Goal: Task Accomplishment & Management: Manage account settings

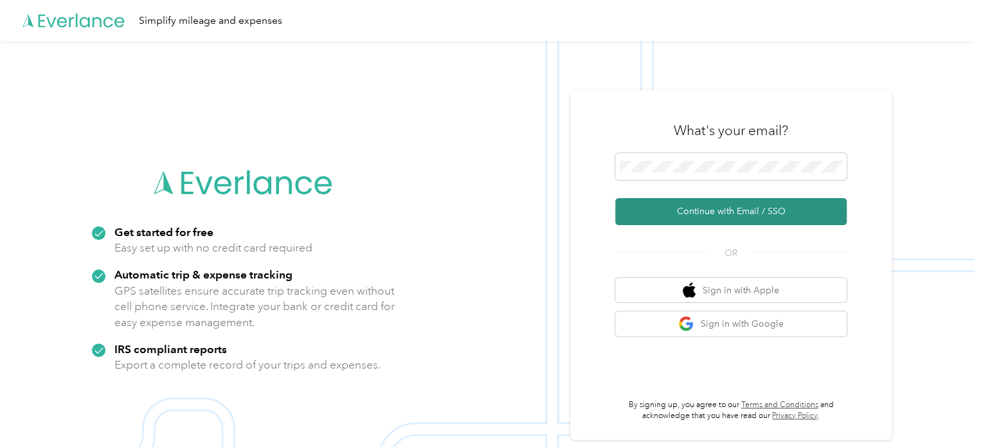
click at [718, 215] on button "Continue with Email / SSO" at bounding box center [730, 211] width 231 height 27
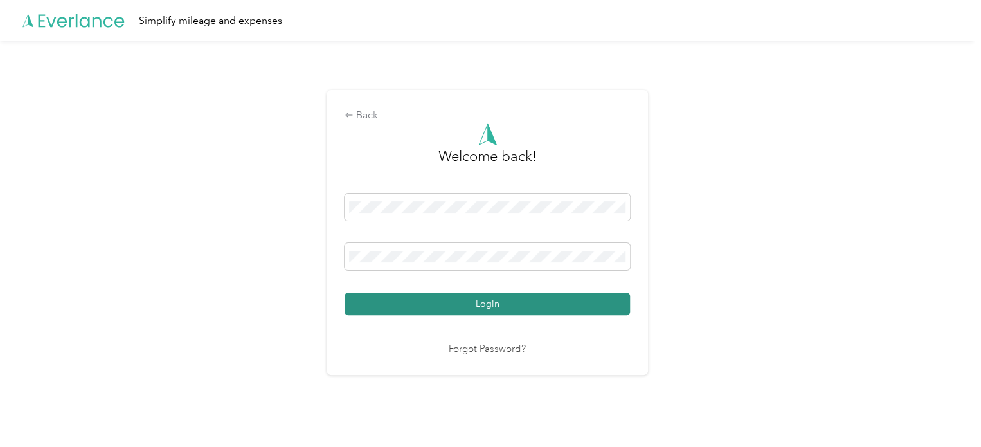
click at [461, 310] on button "Login" at bounding box center [486, 303] width 285 height 22
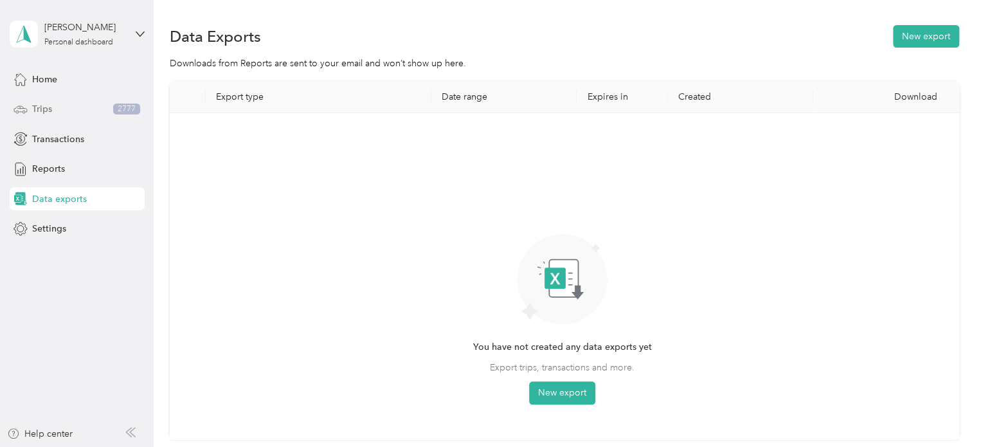
click at [53, 98] on div "Trips 2777" at bounding box center [77, 109] width 135 height 23
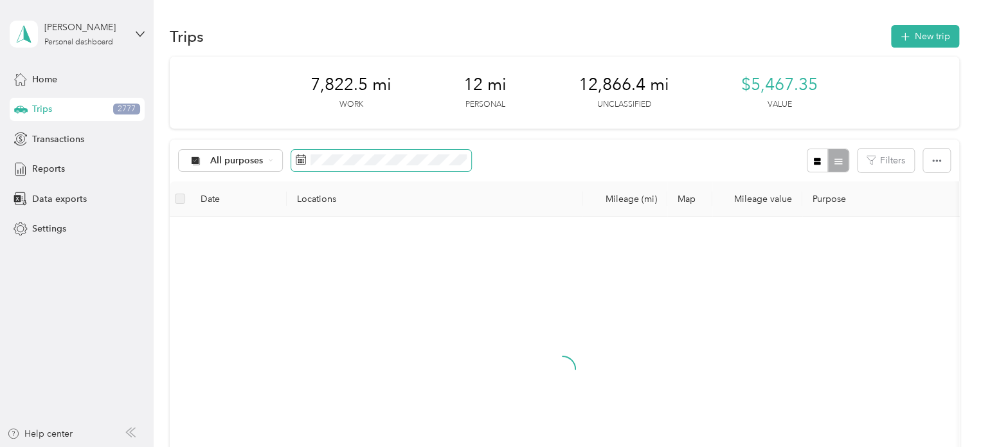
click at [357, 148] on div "All purposes" at bounding box center [325, 160] width 293 height 24
click at [353, 165] on span at bounding box center [381, 161] width 180 height 22
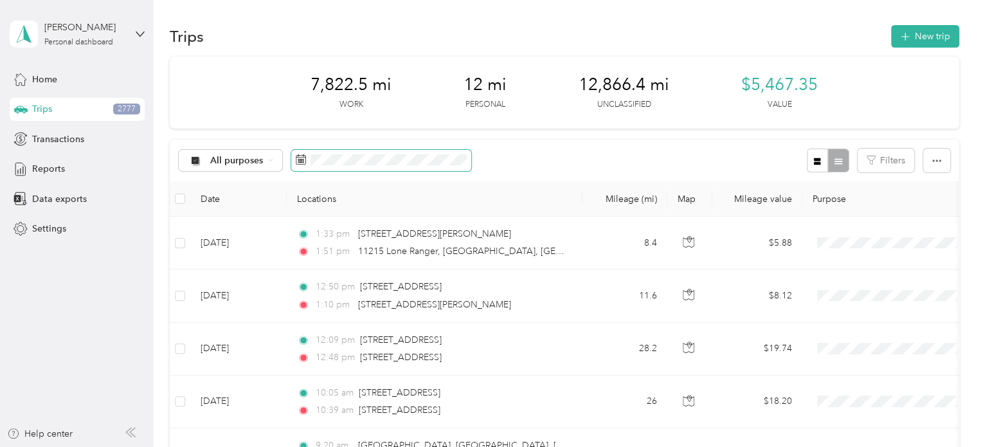
click at [353, 165] on span at bounding box center [381, 161] width 180 height 22
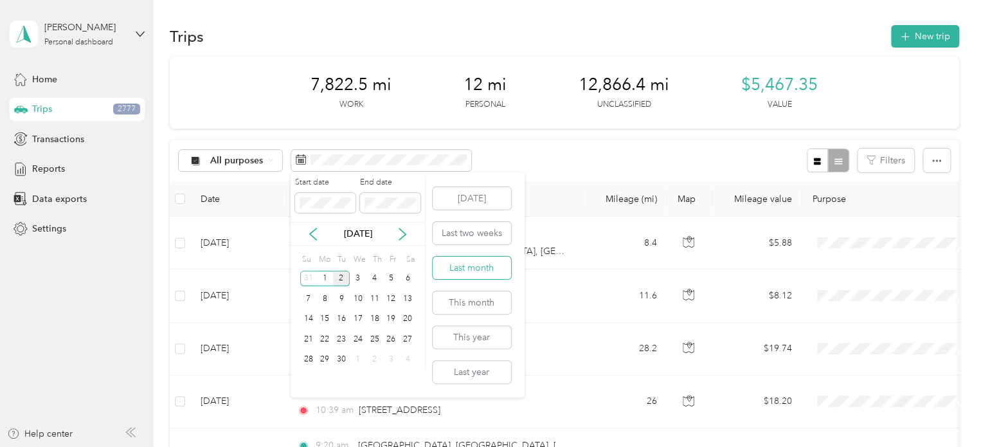
click at [490, 276] on button "Last month" at bounding box center [471, 267] width 78 height 22
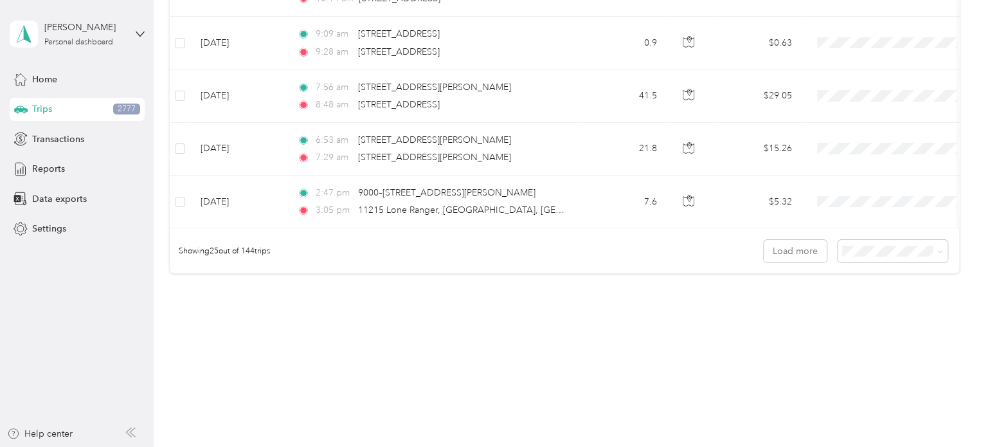
scroll to position [1320, 0]
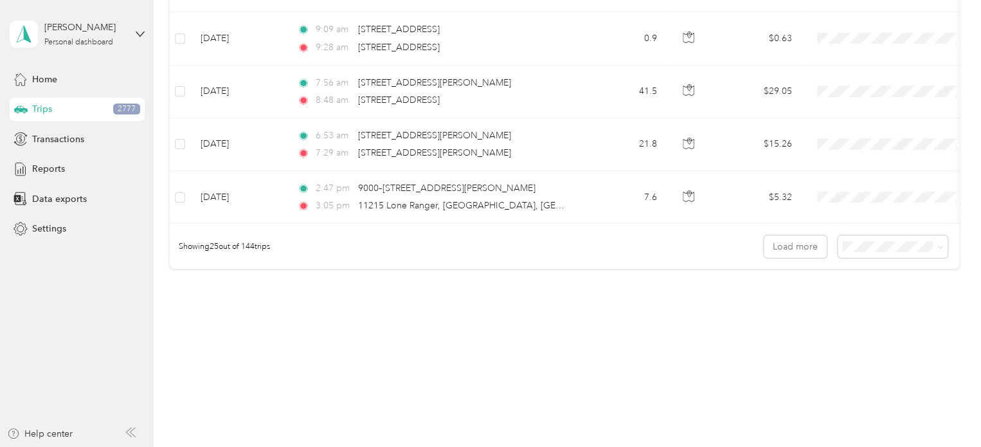
click at [903, 264] on div "Showing 25 out of 144 trips Load more" at bounding box center [564, 246] width 789 height 45
click at [911, 254] on span at bounding box center [892, 246] width 110 height 22
click at [878, 317] on li "100 per load" at bounding box center [889, 311] width 110 height 22
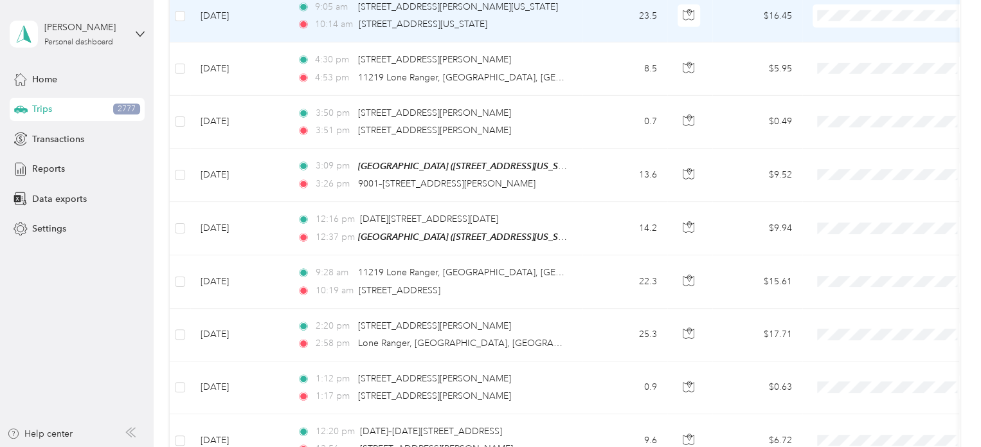
scroll to position [5274, 0]
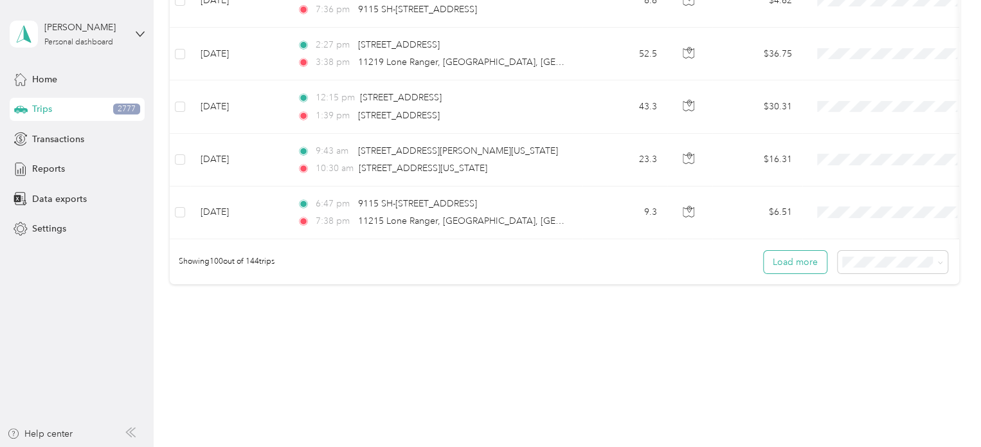
click at [784, 251] on button "Load more" at bounding box center [794, 262] width 63 height 22
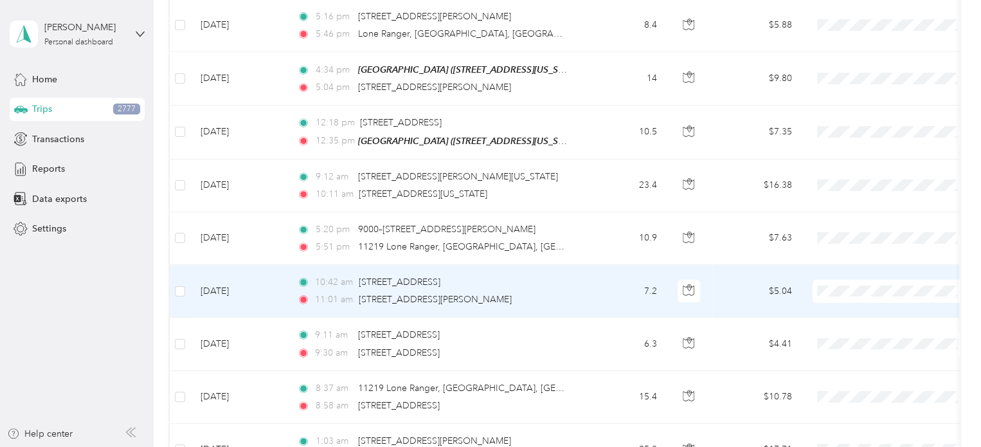
scroll to position [7594, 0]
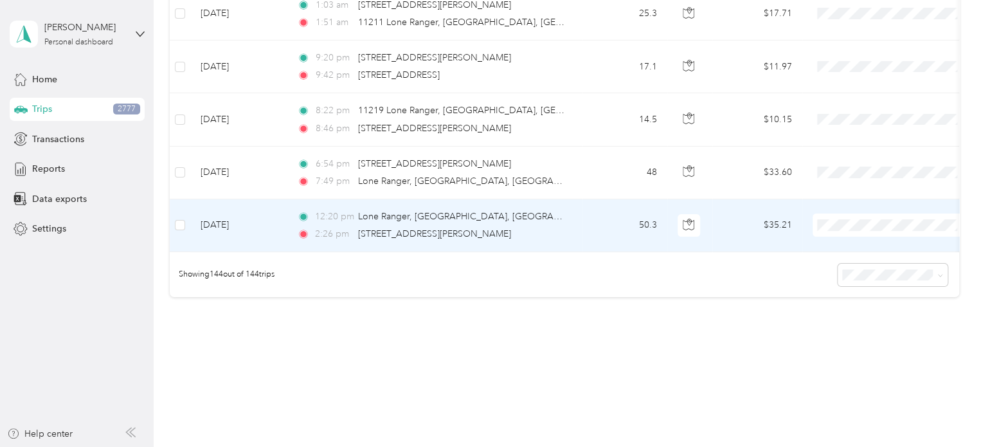
click at [587, 199] on td "50.3" at bounding box center [624, 225] width 85 height 53
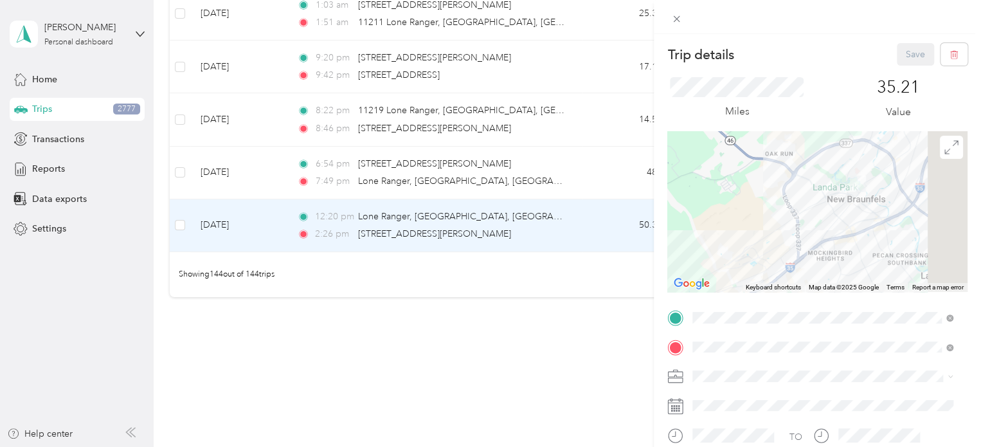
drag, startPoint x: 882, startPoint y: 189, endPoint x: 824, endPoint y: 262, distance: 92.8
click at [824, 262] on div at bounding box center [817, 211] width 300 height 161
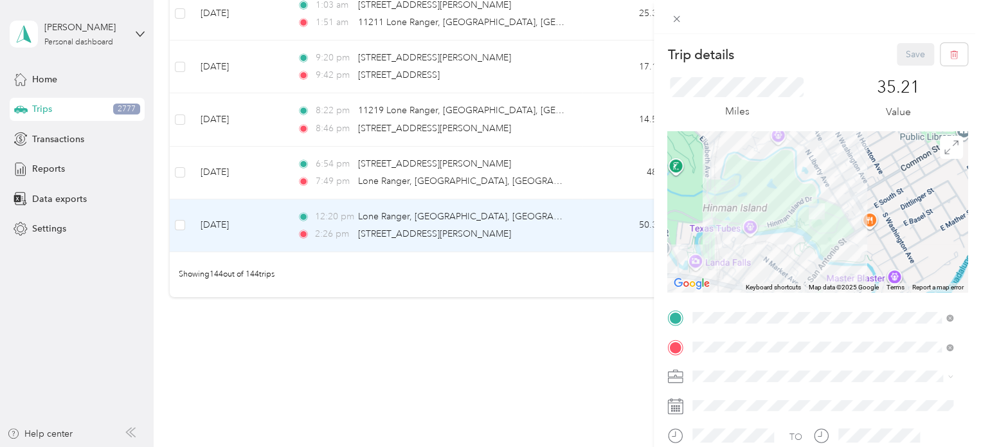
drag, startPoint x: 920, startPoint y: 156, endPoint x: 828, endPoint y: 243, distance: 126.8
click at [828, 243] on div at bounding box center [817, 211] width 300 height 161
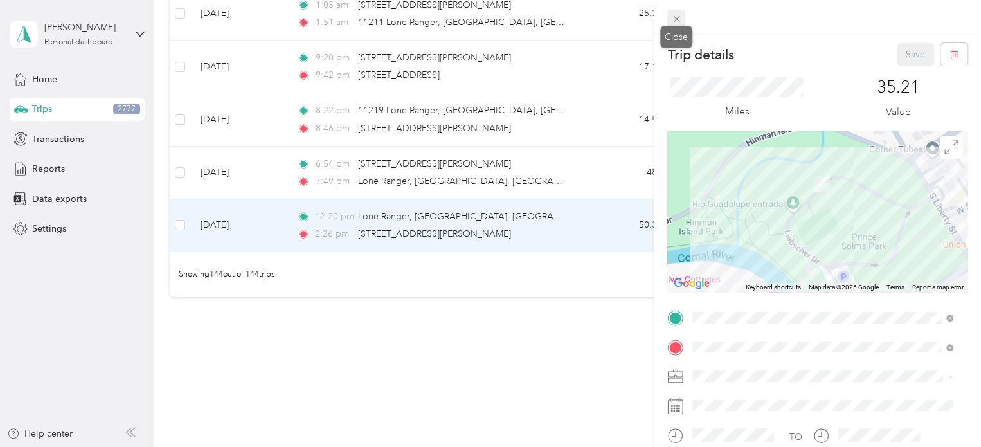
click at [679, 24] on icon at bounding box center [676, 18] width 11 height 11
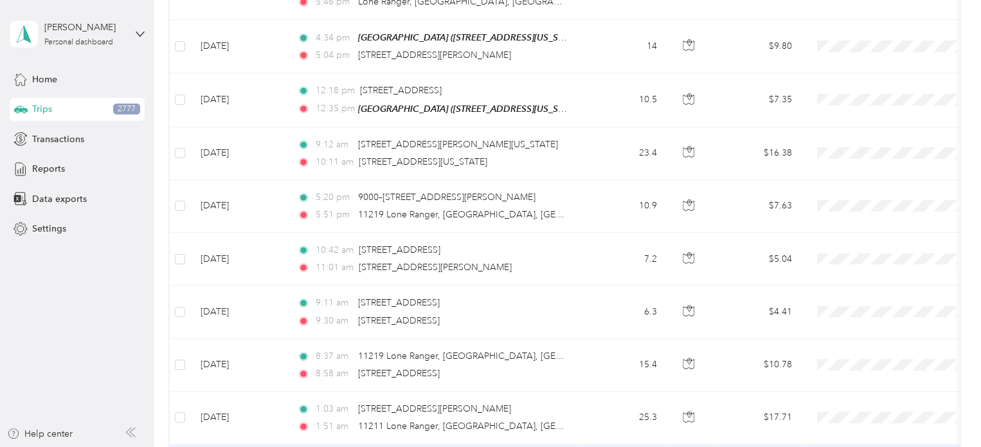
scroll to position [7190, 0]
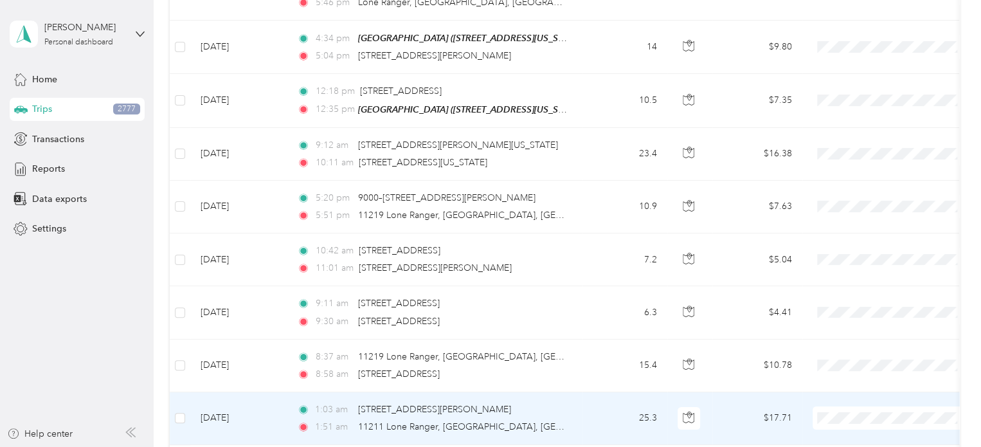
click at [599, 392] on td "25.3" at bounding box center [624, 418] width 85 height 53
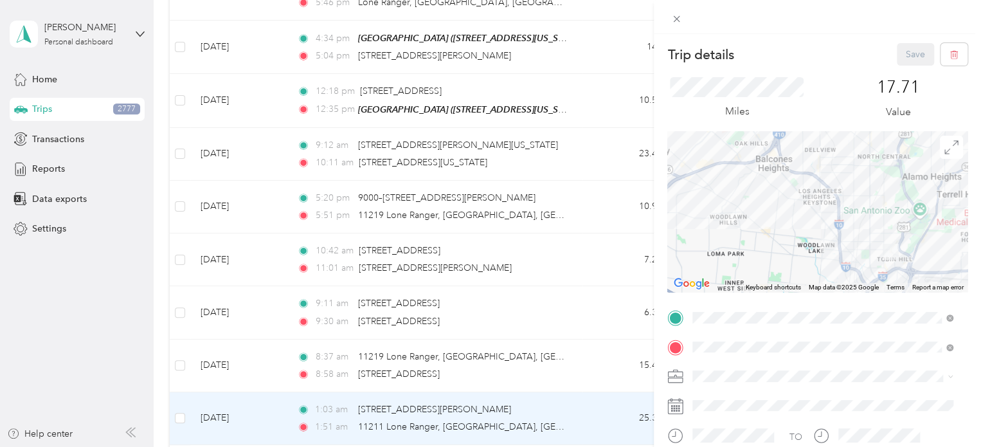
drag, startPoint x: 864, startPoint y: 249, endPoint x: 795, endPoint y: 240, distance: 68.6
click at [795, 240] on div at bounding box center [817, 211] width 300 height 161
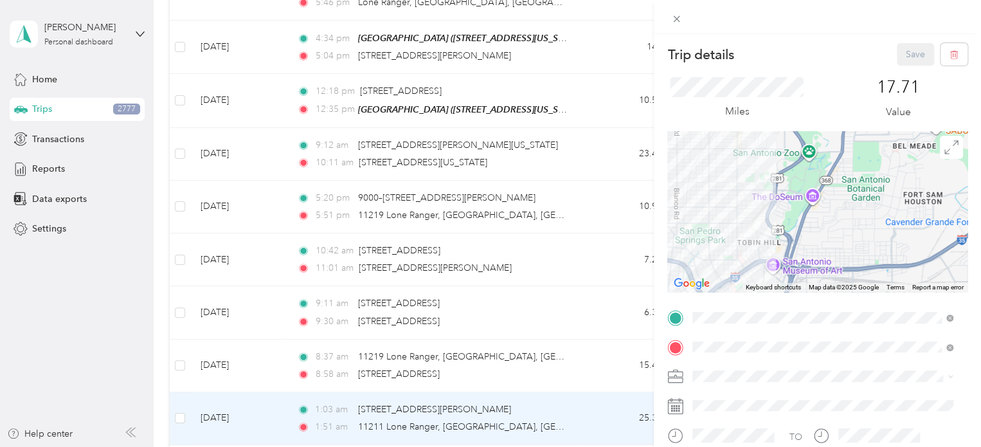
drag, startPoint x: 795, startPoint y: 240, endPoint x: 691, endPoint y: 223, distance: 105.5
click at [691, 223] on div at bounding box center [817, 211] width 300 height 161
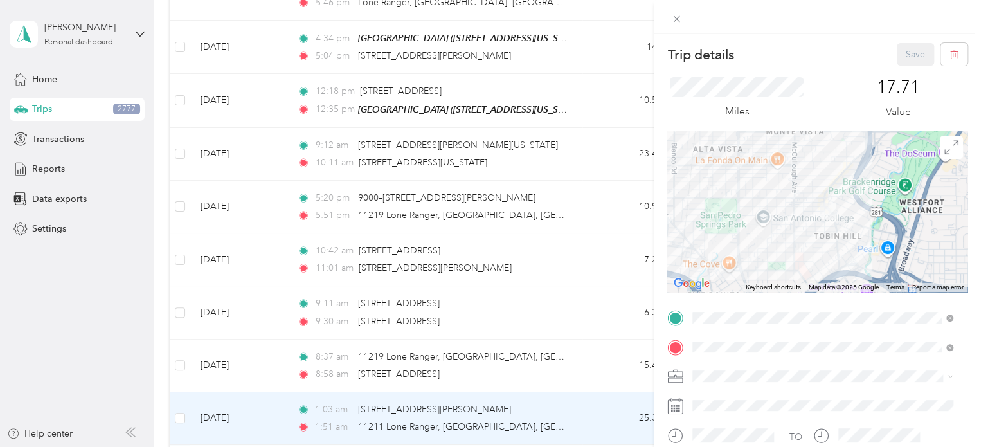
drag, startPoint x: 745, startPoint y: 238, endPoint x: 815, endPoint y: 229, distance: 70.0
click at [815, 229] on div at bounding box center [817, 211] width 300 height 161
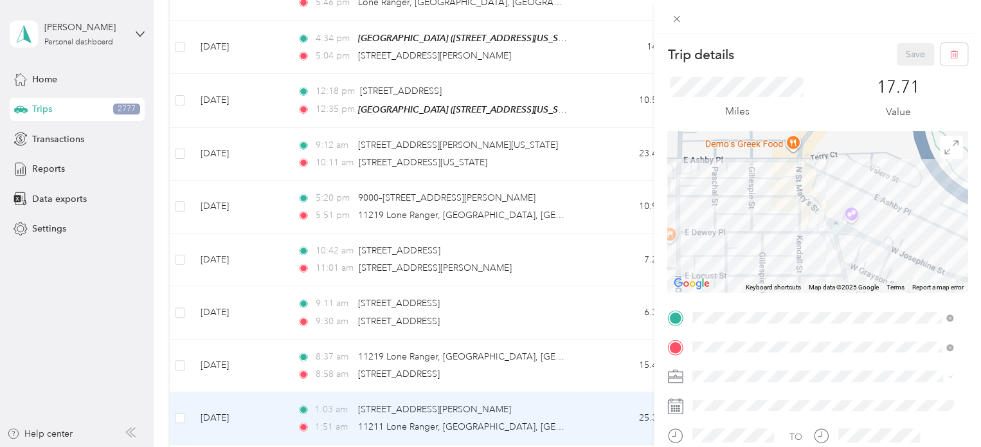
drag, startPoint x: 857, startPoint y: 205, endPoint x: 819, endPoint y: 265, distance: 71.1
click at [819, 265] on div at bounding box center [817, 211] width 300 height 161
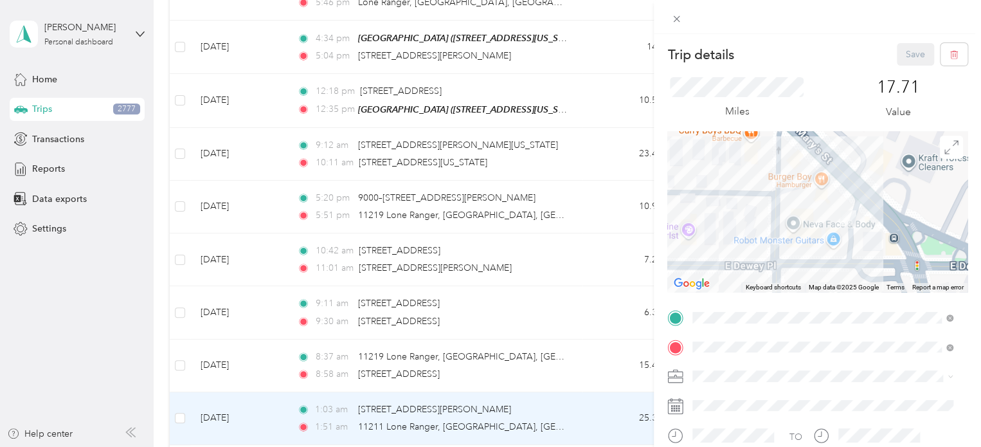
drag, startPoint x: 842, startPoint y: 191, endPoint x: 886, endPoint y: 269, distance: 88.6
click at [886, 269] on div at bounding box center [817, 211] width 300 height 161
click at [684, 31] on div at bounding box center [816, 17] width 327 height 34
click at [679, 22] on icon at bounding box center [676, 18] width 11 height 11
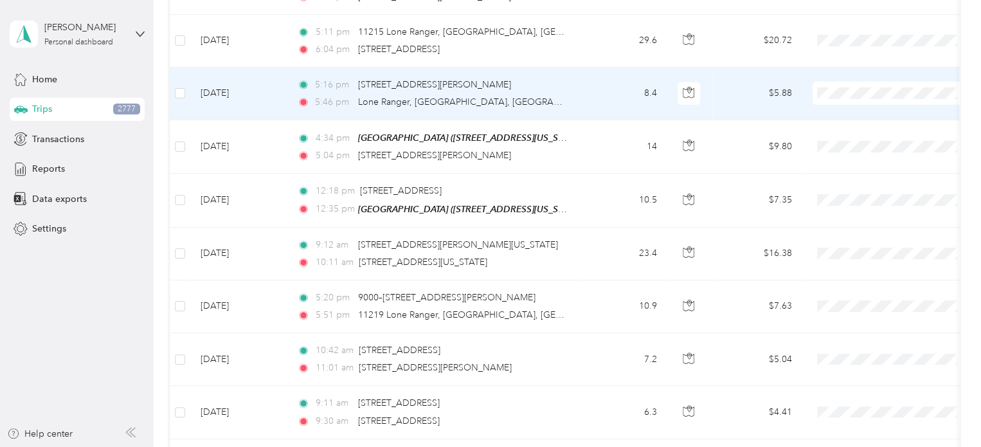
scroll to position [7091, 0]
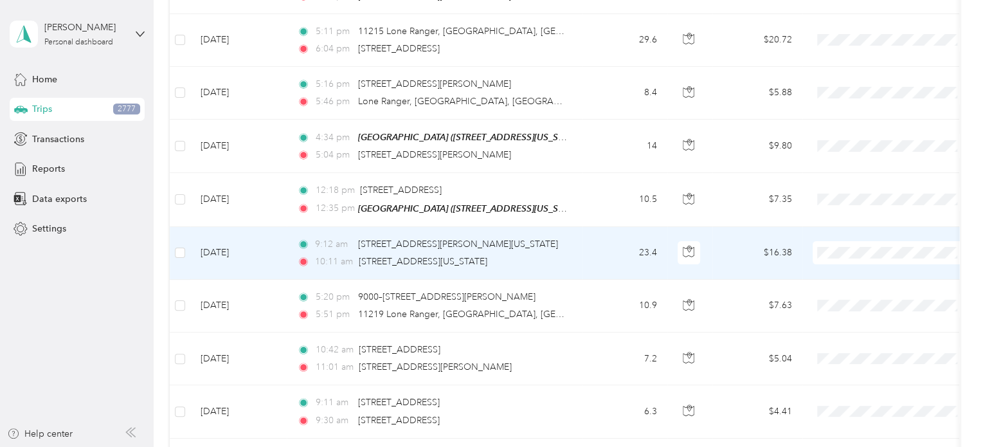
click at [591, 227] on td "23.4" at bounding box center [624, 253] width 85 height 53
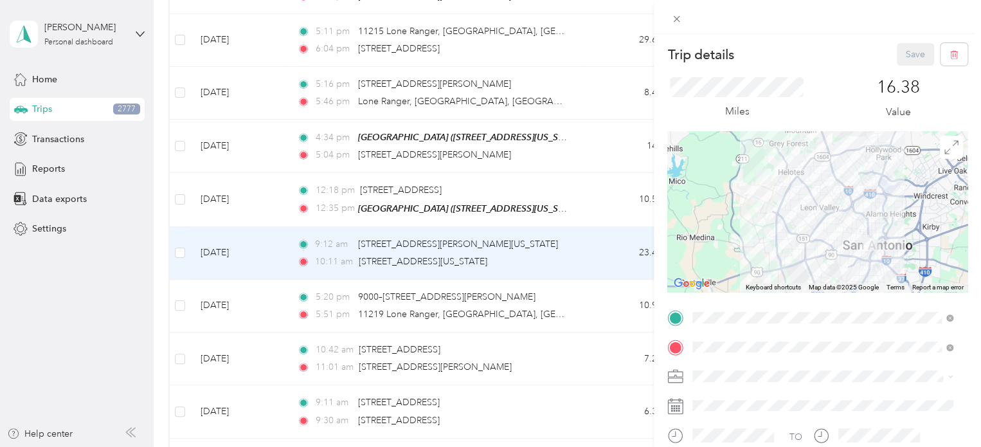
click at [586, 161] on div "Trip details Save This trip cannot be edited because it is either under review,…" at bounding box center [490, 223] width 981 height 447
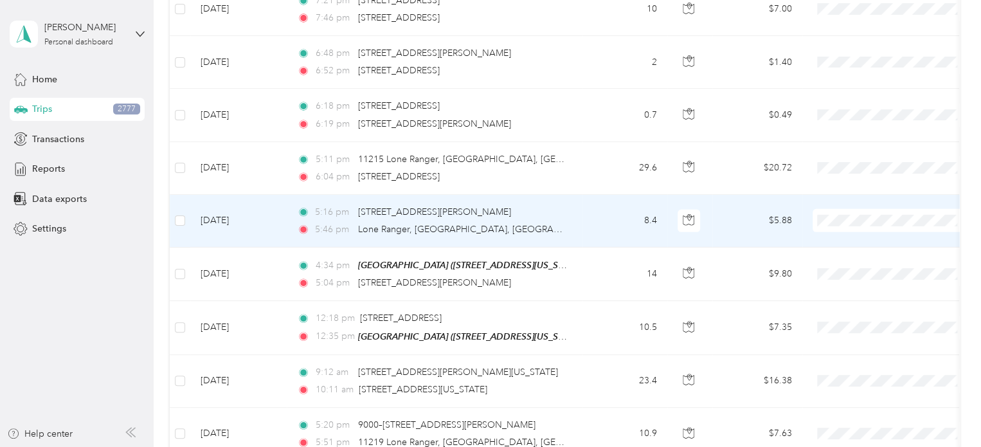
scroll to position [6962, 0]
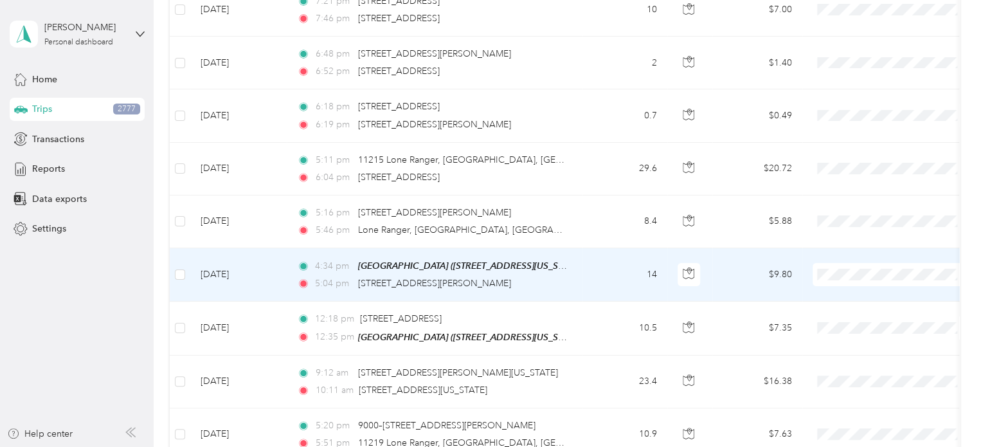
click at [583, 248] on td "14" at bounding box center [624, 274] width 85 height 53
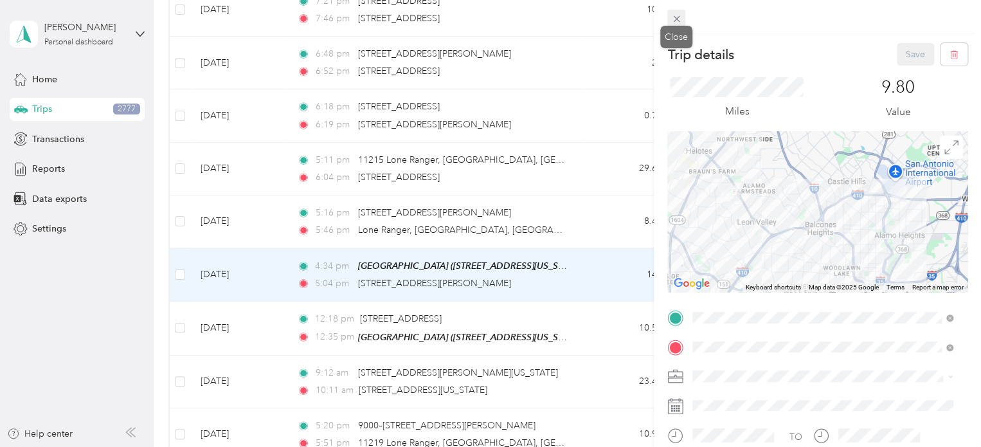
click at [678, 12] on span at bounding box center [676, 19] width 18 height 18
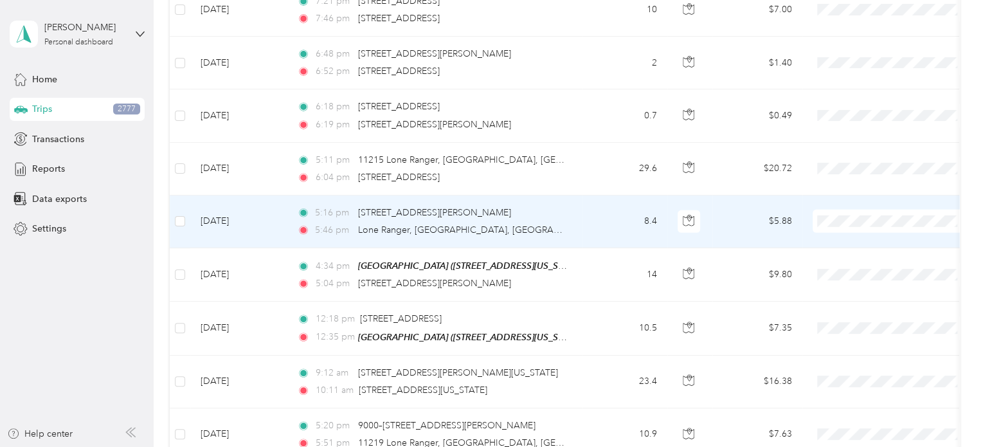
click at [607, 208] on td "8.4" at bounding box center [624, 221] width 85 height 53
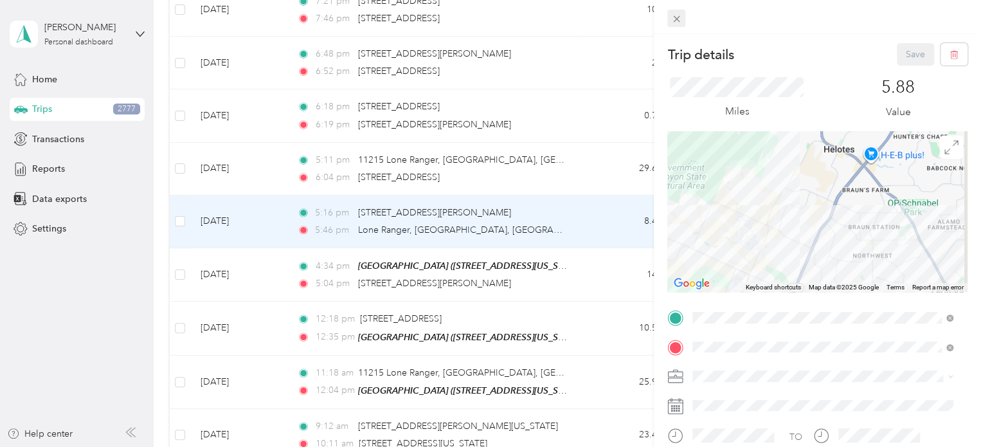
click at [676, 17] on icon at bounding box center [676, 18] width 11 height 11
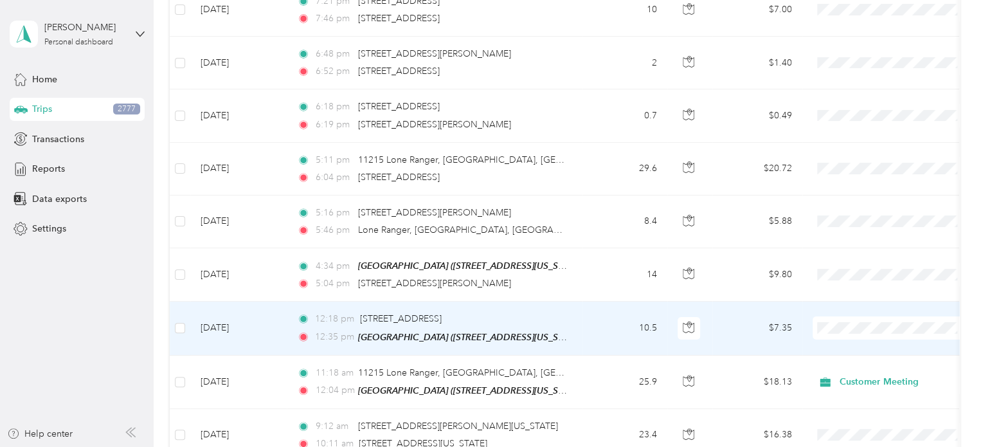
click at [610, 301] on td "10.5" at bounding box center [624, 327] width 85 height 53
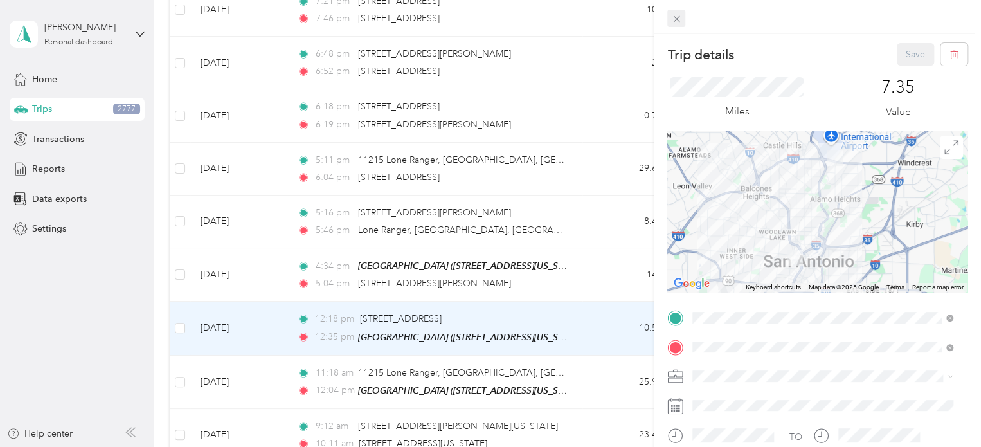
click at [679, 446] on div "Trip details Save This trip cannot be edited because it is either under review,…" at bounding box center [487, 447] width 974 height 0
drag, startPoint x: 677, startPoint y: 23, endPoint x: 342, endPoint y: 36, distance: 335.7
click at [677, 23] on icon at bounding box center [676, 18] width 11 height 11
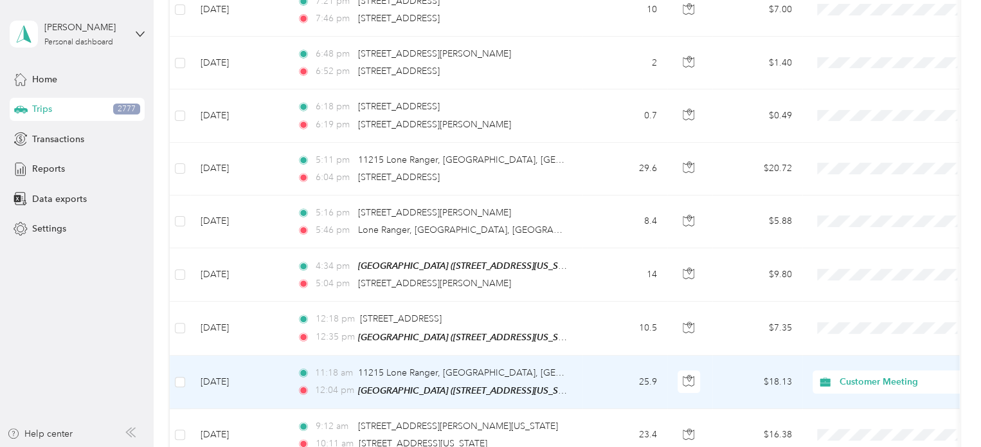
click at [613, 355] on td "25.9" at bounding box center [624, 381] width 85 height 53
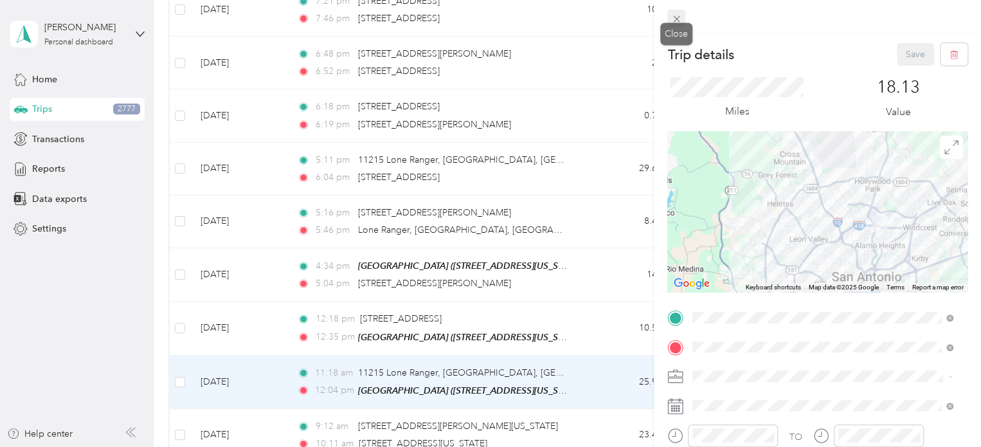
click at [681, 20] on icon at bounding box center [676, 18] width 11 height 11
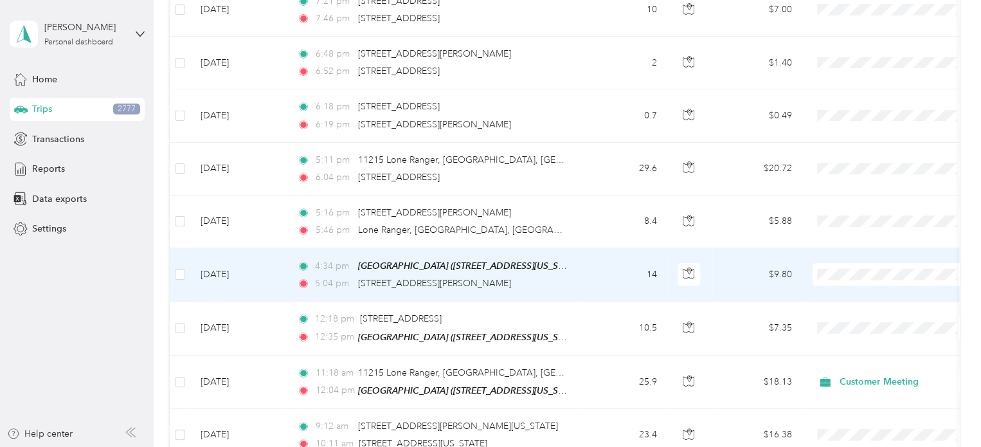
click at [857, 368] on li "Customer Meeting" at bounding box center [891, 371] width 159 height 22
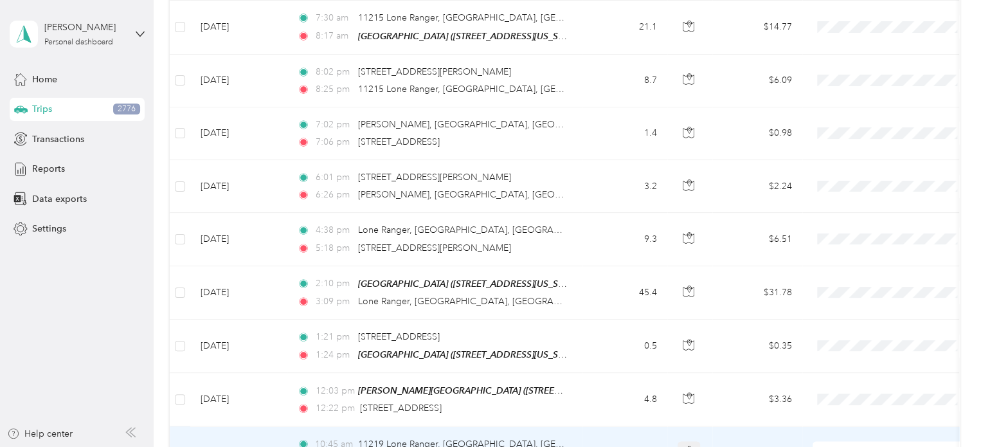
scroll to position [6022, 0]
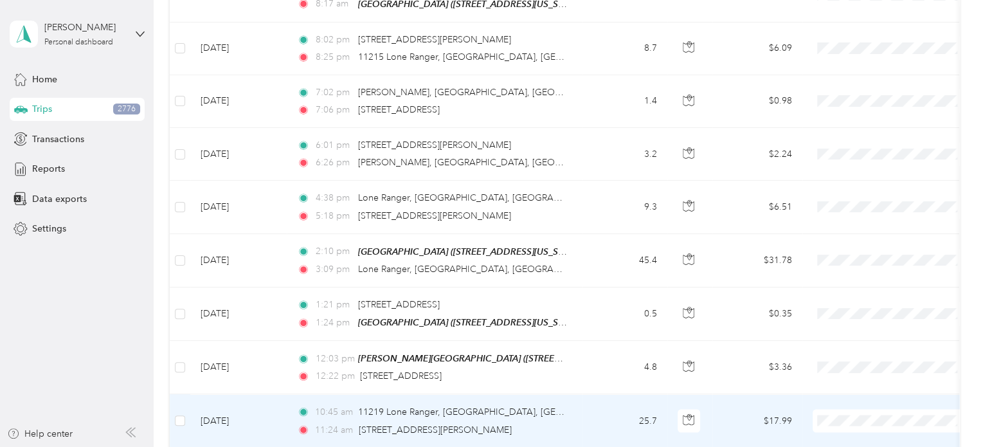
click at [866, 336] on span "Customer Meeting" at bounding box center [903, 337] width 119 height 13
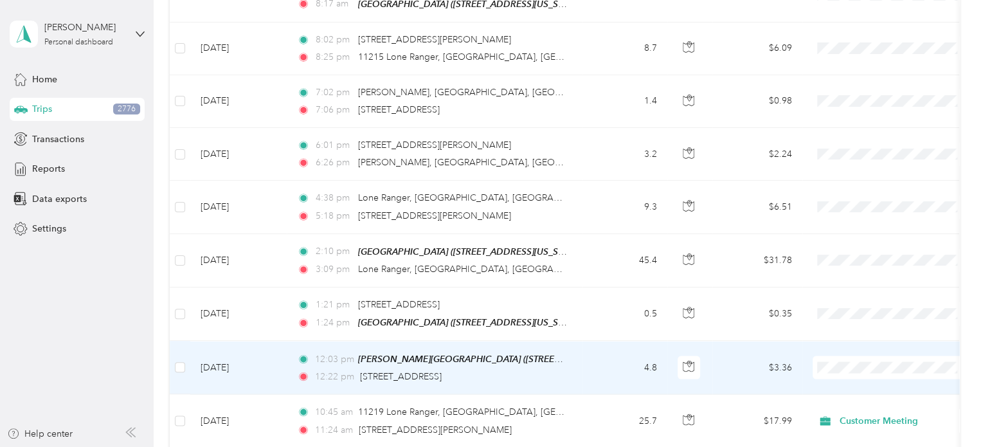
click at [835, 355] on span at bounding box center [891, 366] width 159 height 23
click at [849, 287] on span "Customer Meeting" at bounding box center [903, 282] width 119 height 13
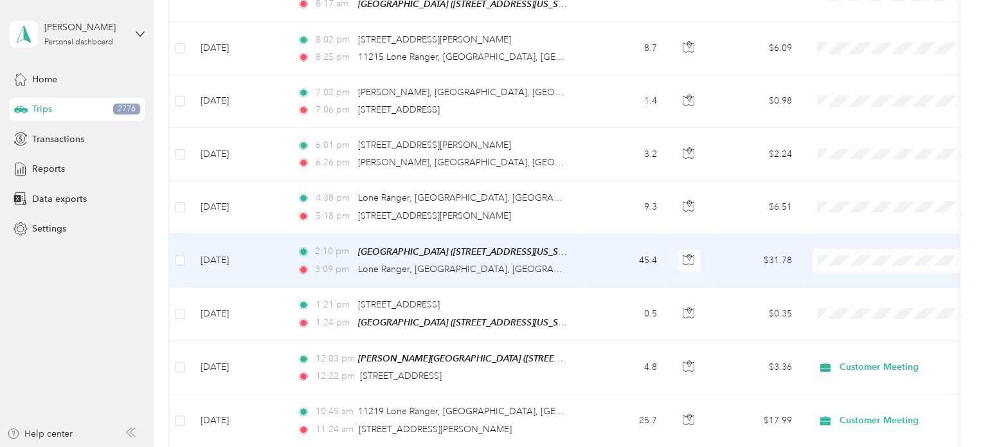
click at [607, 238] on td "45.4" at bounding box center [624, 260] width 85 height 53
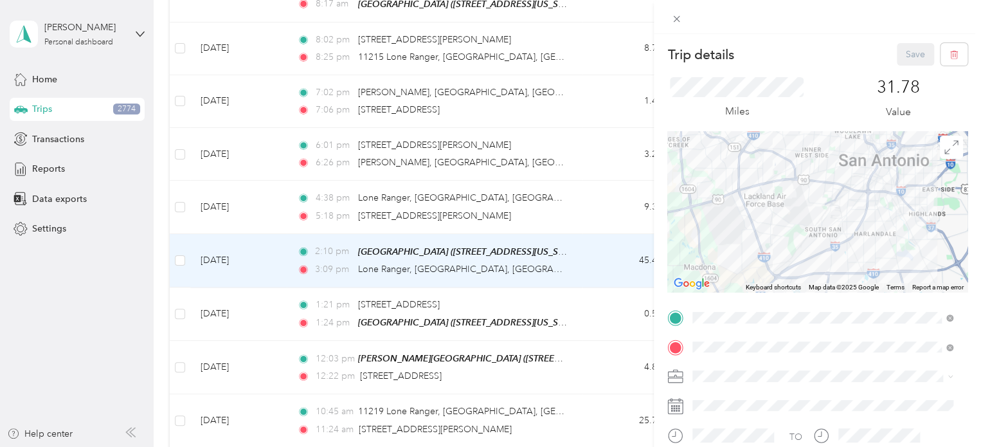
drag, startPoint x: 765, startPoint y: 248, endPoint x: 840, endPoint y: 172, distance: 107.2
click at [840, 172] on div at bounding box center [817, 211] width 300 height 161
click at [776, 229] on div at bounding box center [817, 211] width 300 height 161
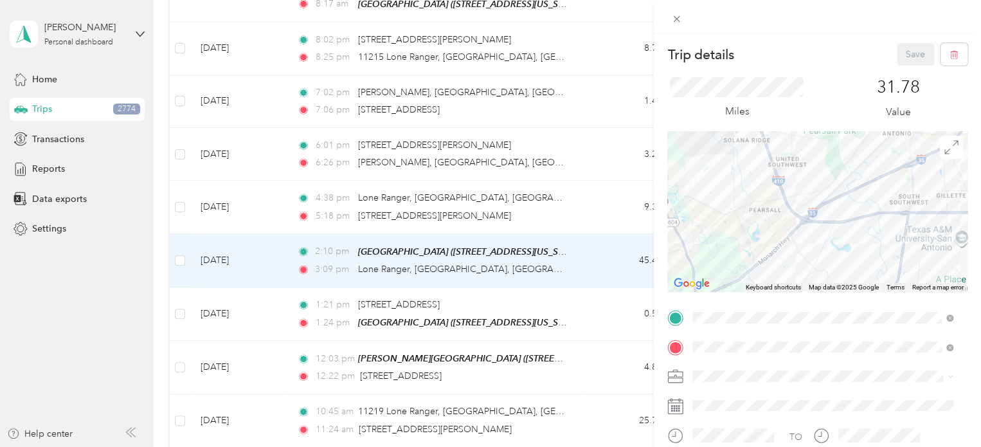
drag, startPoint x: 776, startPoint y: 229, endPoint x: 813, endPoint y: 115, distance: 120.1
click at [813, 115] on div "Trip details Save This trip cannot be edited because it is either under review,…" at bounding box center [817, 330] width 300 height 574
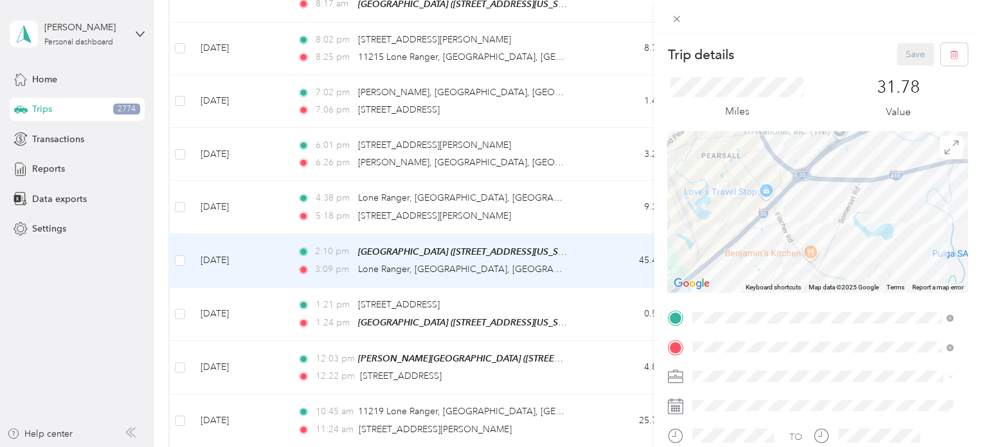
drag, startPoint x: 799, startPoint y: 220, endPoint x: 797, endPoint y: 172, distance: 48.9
click at [797, 172] on div at bounding box center [817, 211] width 300 height 161
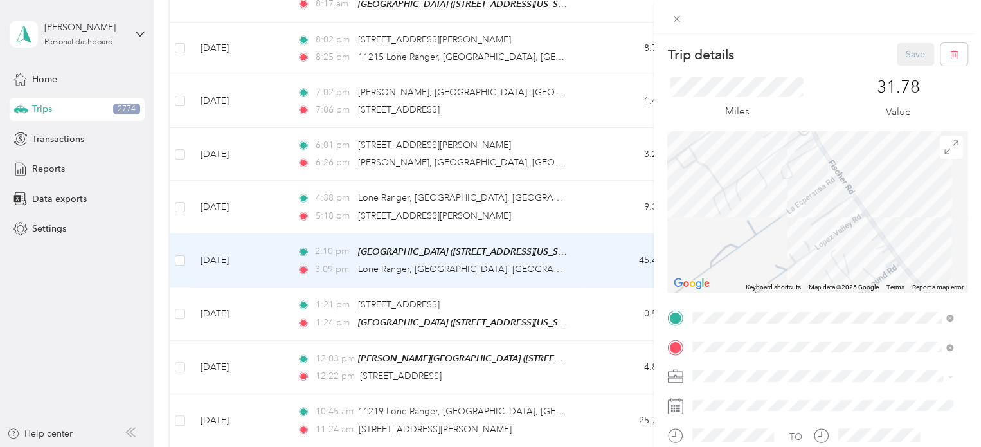
drag, startPoint x: 776, startPoint y: 245, endPoint x: 735, endPoint y: 205, distance: 57.3
click at [735, 205] on div at bounding box center [817, 211] width 300 height 161
drag, startPoint x: 815, startPoint y: 244, endPoint x: 752, endPoint y: 169, distance: 97.6
click at [752, 169] on div at bounding box center [817, 211] width 300 height 161
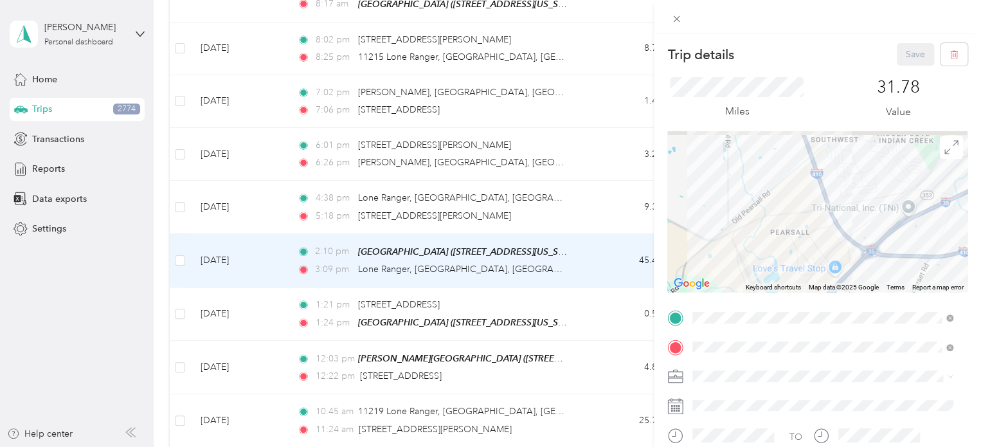
drag, startPoint x: 788, startPoint y: 185, endPoint x: 822, endPoint y: 304, distance: 123.8
click at [822, 304] on div "Trip details Save This trip cannot be edited because it is either under review,…" at bounding box center [817, 330] width 300 height 574
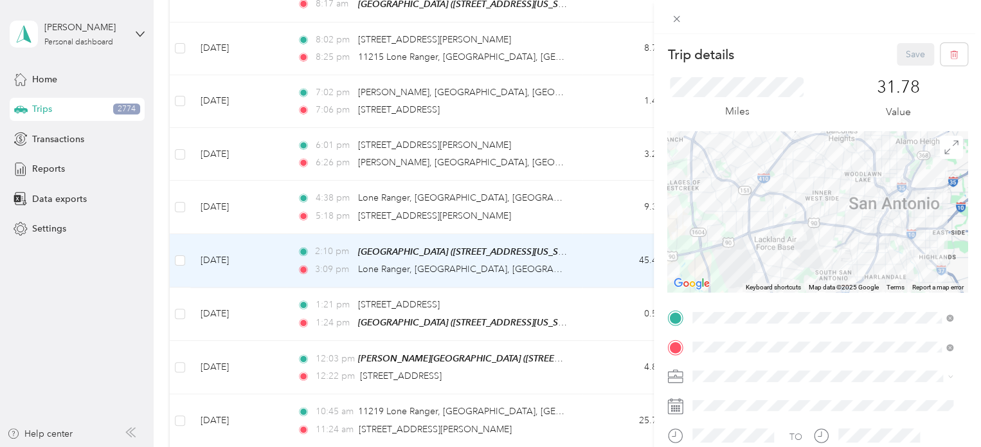
drag, startPoint x: 838, startPoint y: 181, endPoint x: 784, endPoint y: 295, distance: 125.9
click at [784, 295] on div "Trip details Save This trip cannot be edited because it is either under review,…" at bounding box center [817, 330] width 300 height 574
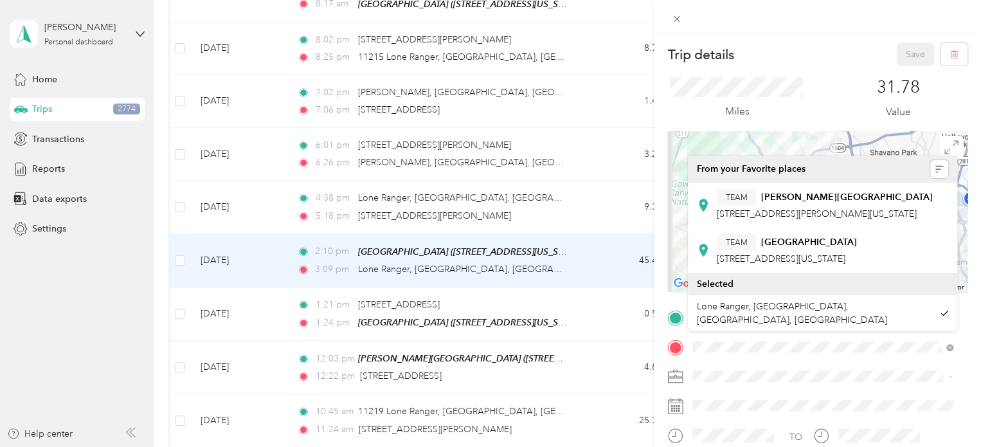
click at [840, 351] on div "Trip details Save This trip cannot be edited because it is either under review,…" at bounding box center [817, 330] width 300 height 574
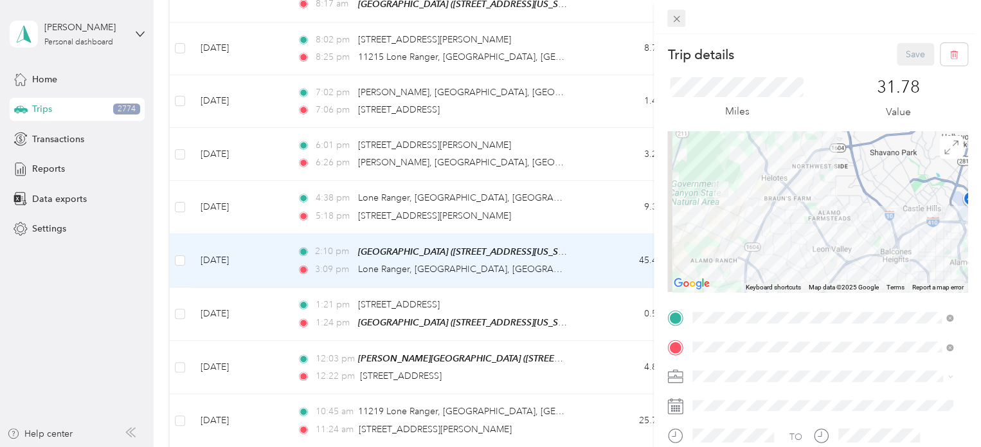
click at [680, 19] on icon at bounding box center [676, 18] width 11 height 11
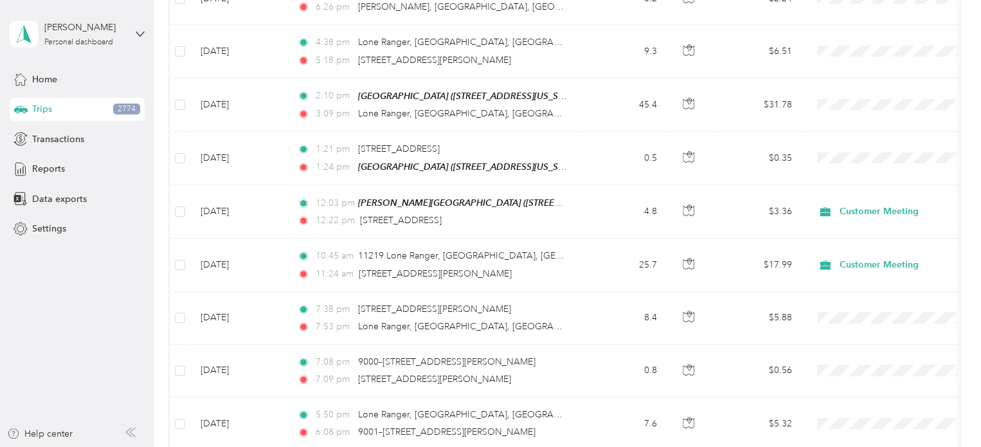
scroll to position [6160, 0]
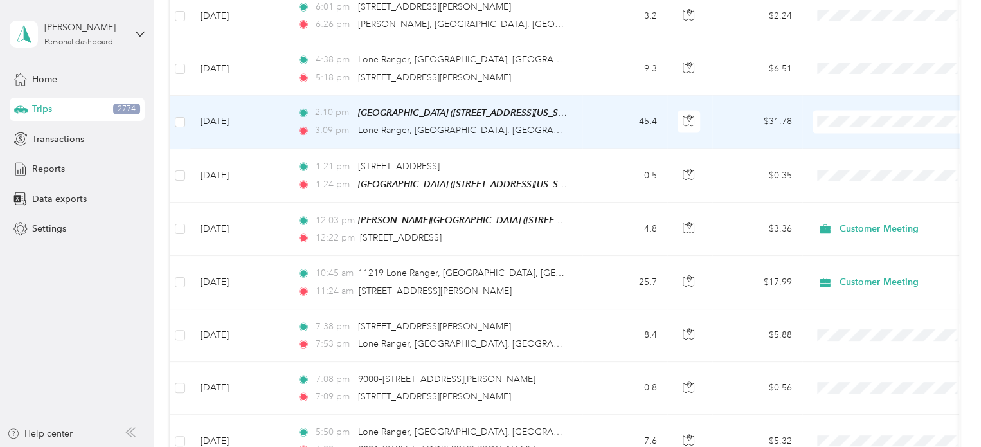
click at [597, 103] on td "45.4" at bounding box center [624, 122] width 85 height 53
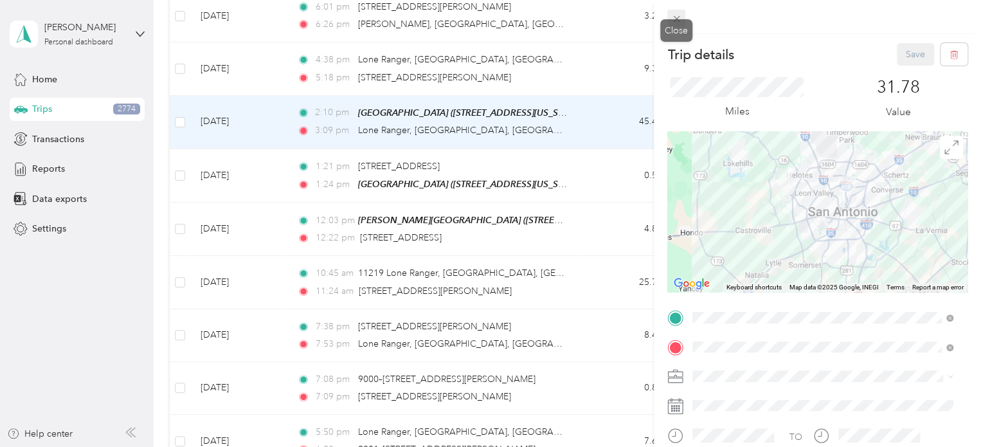
click at [684, 12] on span at bounding box center [676, 19] width 18 height 18
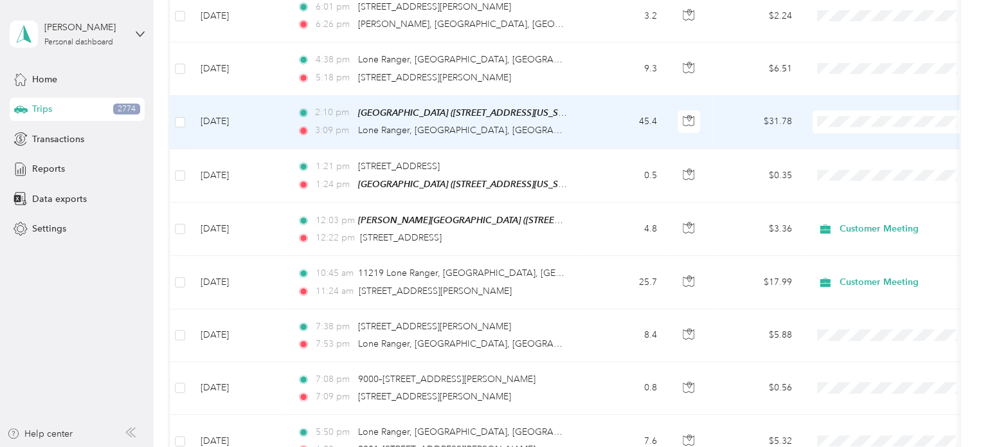
click at [573, 96] on td "2:10 pm [GEOGRAPHIC_DATA] ([STREET_ADDRESS][US_STATE]) 3:09 pm [GEOGRAPHIC_DATA…" at bounding box center [435, 122] width 296 height 53
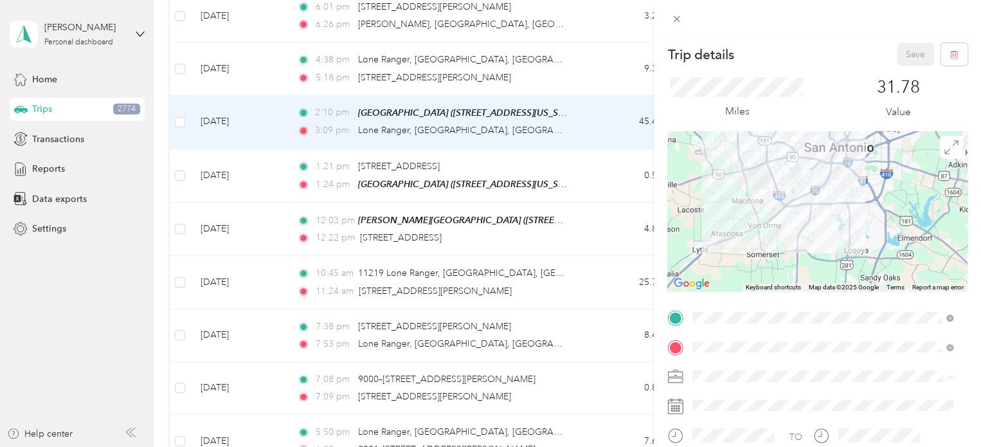
drag, startPoint x: 864, startPoint y: 232, endPoint x: 820, endPoint y: 148, distance: 94.6
click at [820, 148] on div at bounding box center [817, 211] width 300 height 161
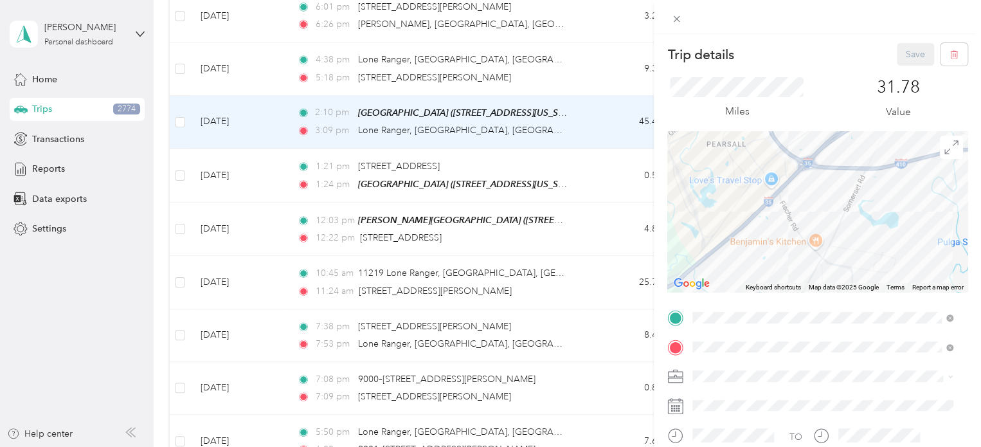
drag, startPoint x: 866, startPoint y: 241, endPoint x: 840, endPoint y: 191, distance: 56.0
click at [840, 191] on div at bounding box center [817, 211] width 300 height 161
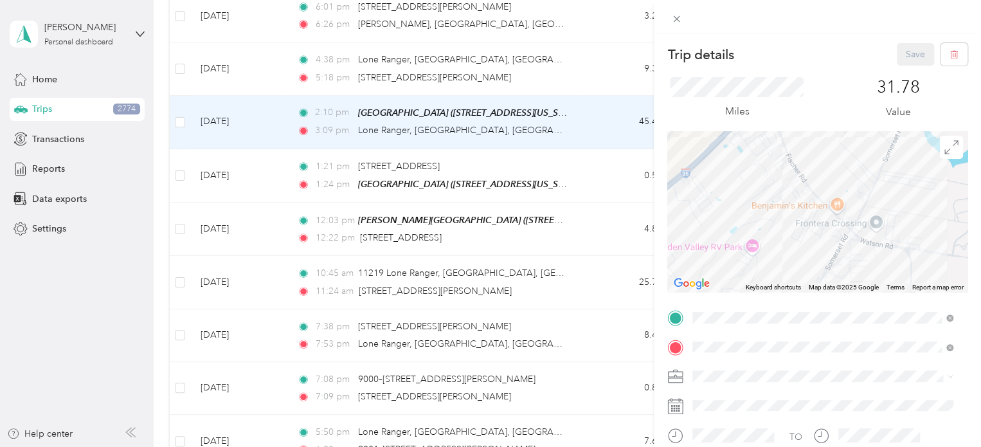
drag, startPoint x: 892, startPoint y: 219, endPoint x: 826, endPoint y: 215, distance: 65.7
click at [826, 215] on div at bounding box center [817, 211] width 300 height 161
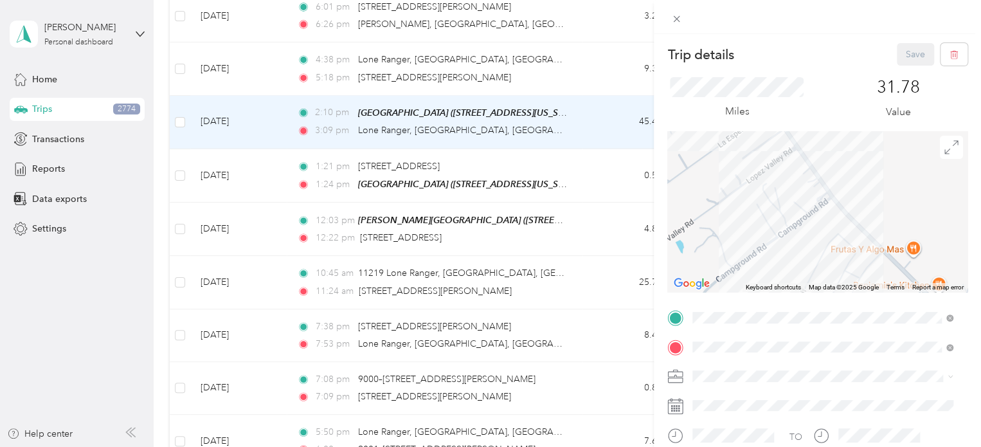
drag, startPoint x: 713, startPoint y: 211, endPoint x: 808, endPoint y: 252, distance: 103.6
click at [808, 252] on div at bounding box center [817, 211] width 300 height 161
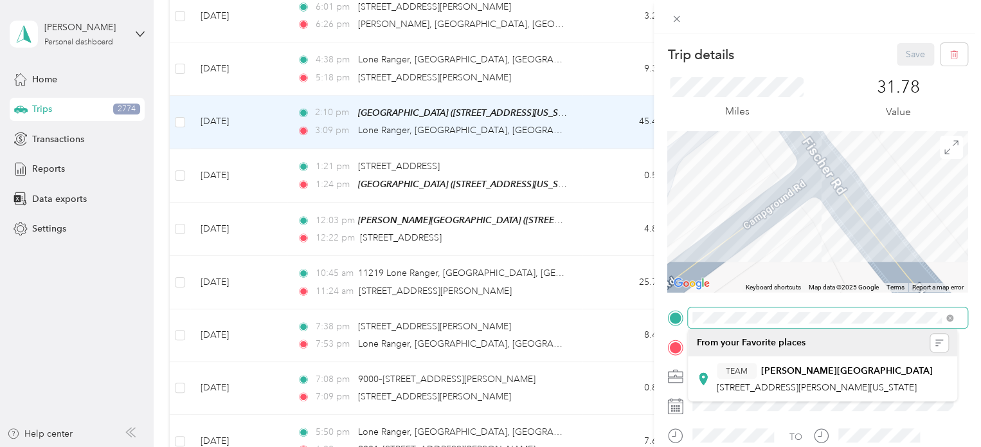
drag, startPoint x: 822, startPoint y: 201, endPoint x: 745, endPoint y: 246, distance: 89.8
click at [745, 246] on div at bounding box center [817, 211] width 300 height 161
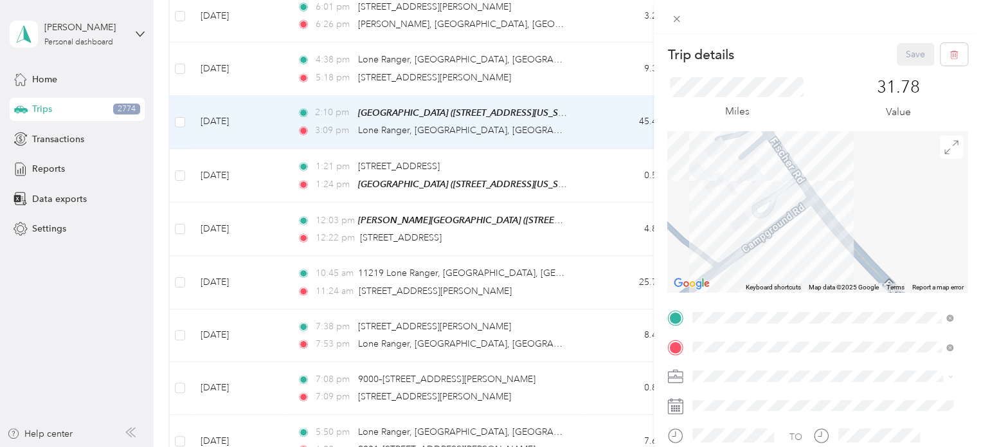
drag, startPoint x: 755, startPoint y: 164, endPoint x: 803, endPoint y: 205, distance: 63.4
click at [803, 205] on div at bounding box center [817, 211] width 300 height 161
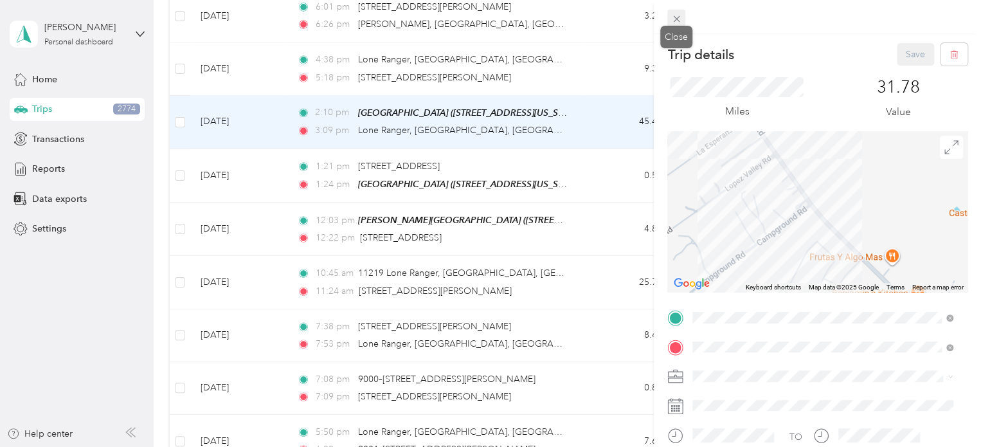
click at [679, 22] on icon at bounding box center [676, 18] width 11 height 11
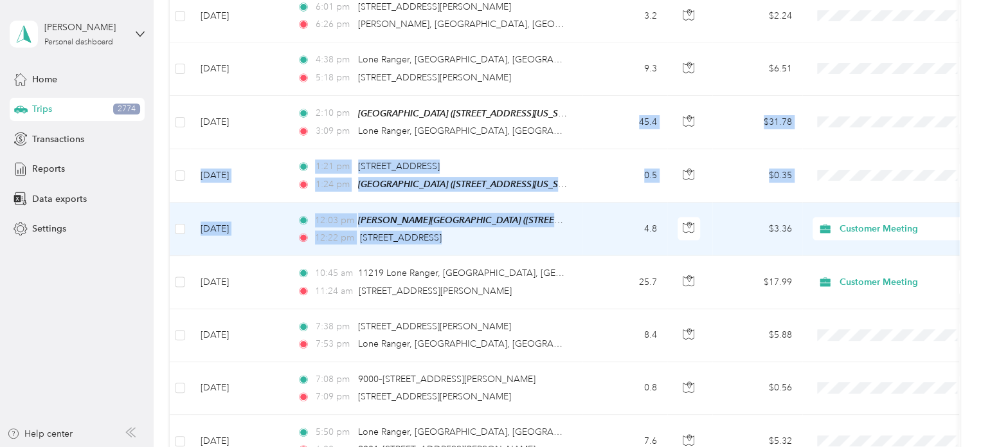
drag, startPoint x: 594, startPoint y: 90, endPoint x: 604, endPoint y: 182, distance: 93.1
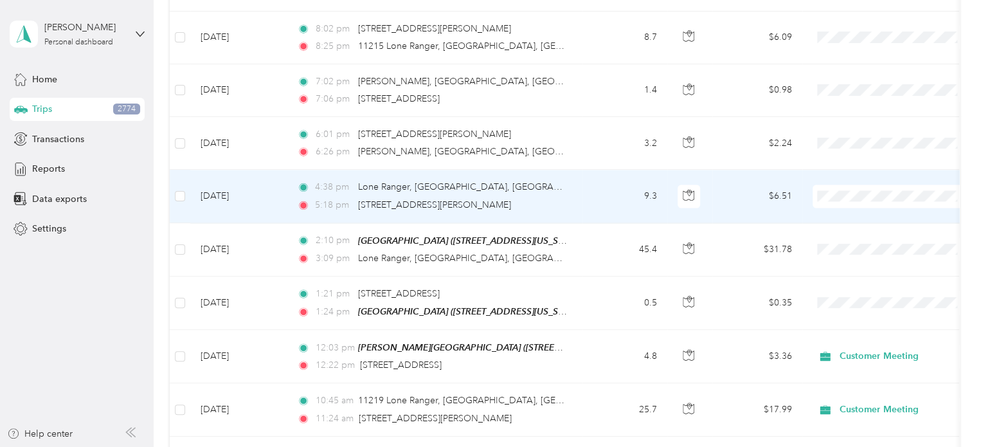
scroll to position [6032, 0]
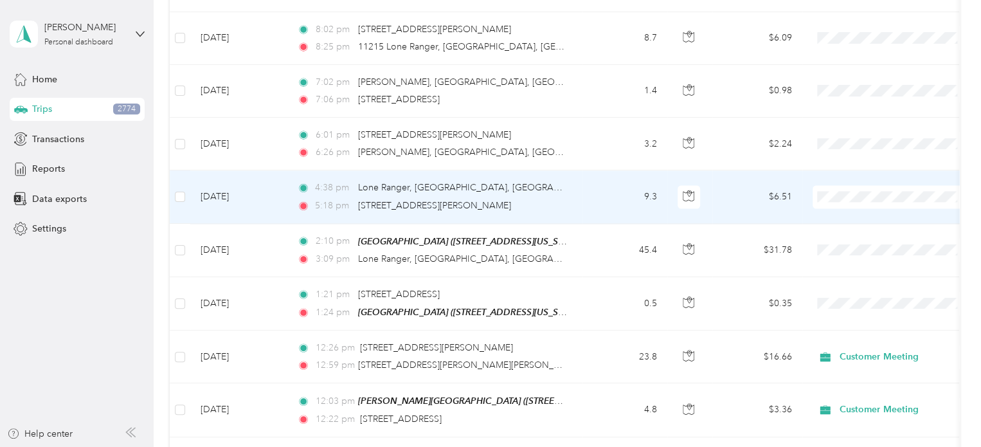
click at [601, 172] on td "9.3" at bounding box center [624, 196] width 85 height 53
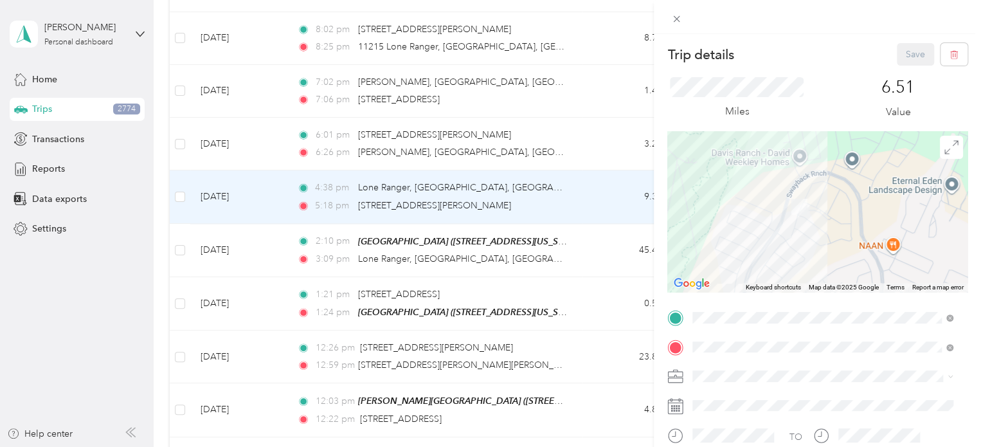
drag, startPoint x: 808, startPoint y: 203, endPoint x: 760, endPoint y: 199, distance: 48.4
click at [791, 199] on img at bounding box center [799, 207] width 16 height 16
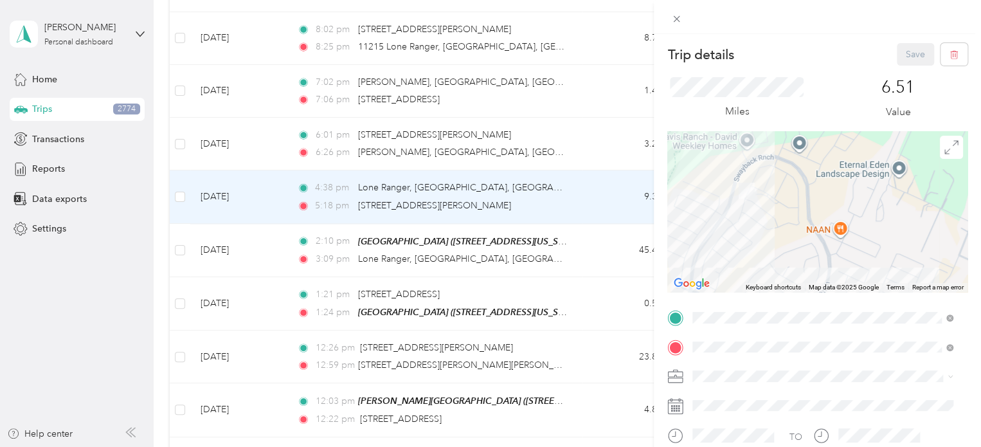
drag, startPoint x: 866, startPoint y: 273, endPoint x: 709, endPoint y: 189, distance: 178.0
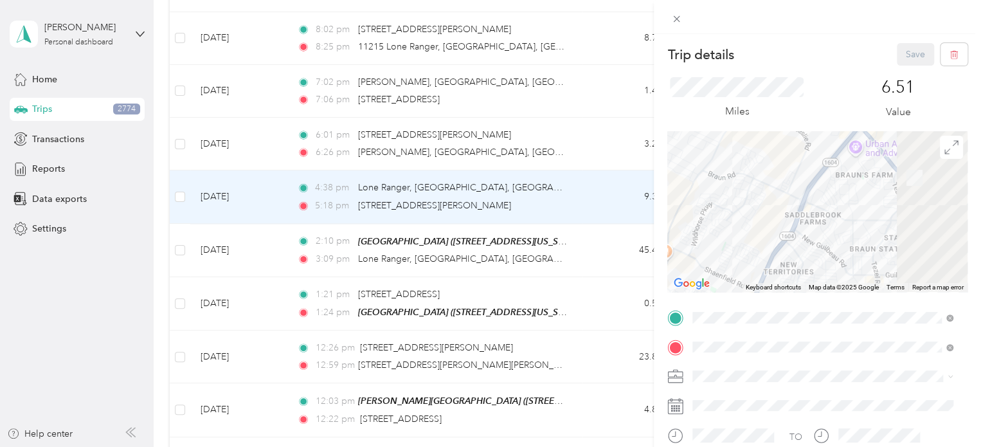
drag, startPoint x: 863, startPoint y: 257, endPoint x: 756, endPoint y: 250, distance: 106.9
click at [756, 250] on div at bounding box center [817, 211] width 300 height 161
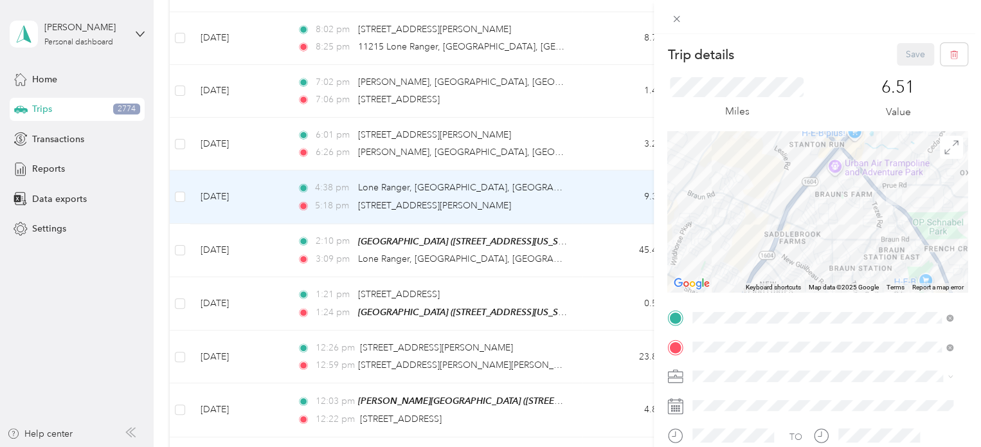
drag, startPoint x: 903, startPoint y: 213, endPoint x: 862, endPoint y: 242, distance: 51.2
click at [862, 242] on div at bounding box center [817, 211] width 300 height 161
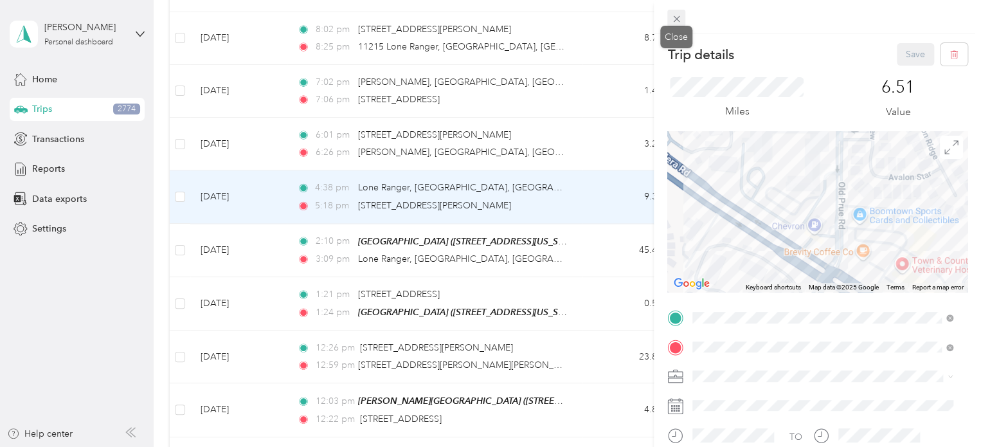
click at [668, 19] on span at bounding box center [676, 19] width 18 height 18
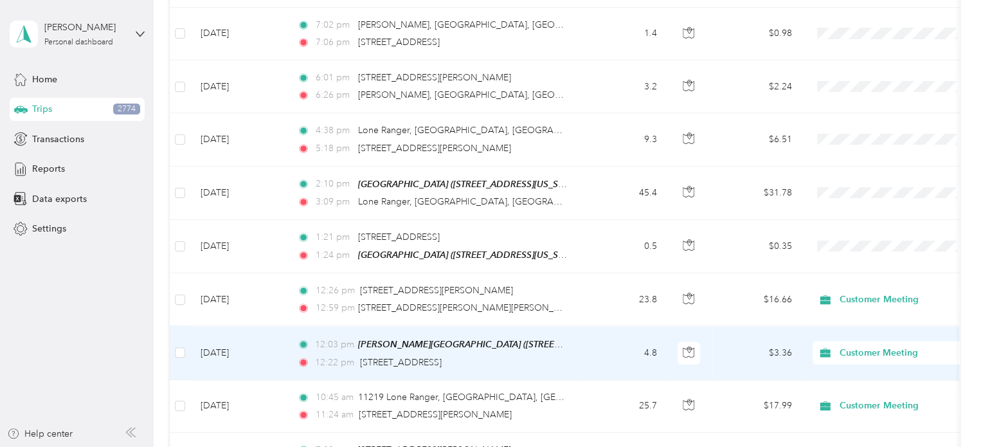
scroll to position [6105, 0]
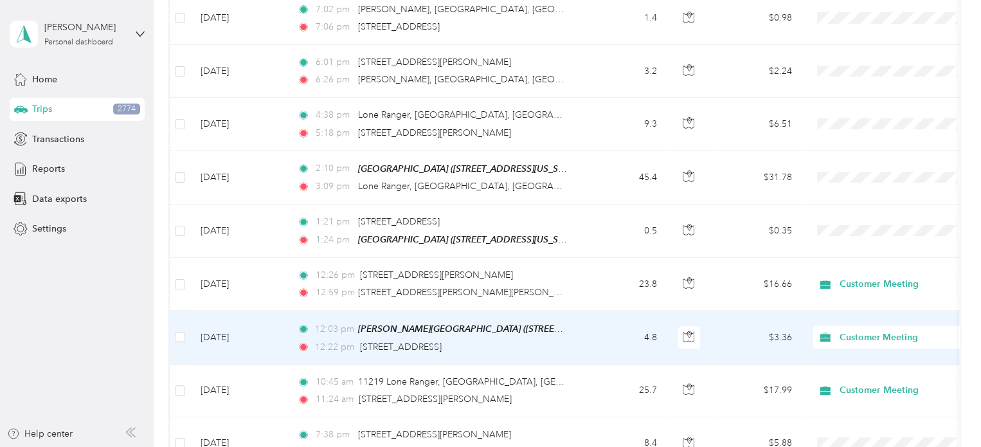
click at [571, 321] on td "12:03 pm [PERSON_NAME][GEOGRAPHIC_DATA] ([STREET_ADDRESS][PERSON_NAME][US_STATE…" at bounding box center [435, 336] width 296 height 53
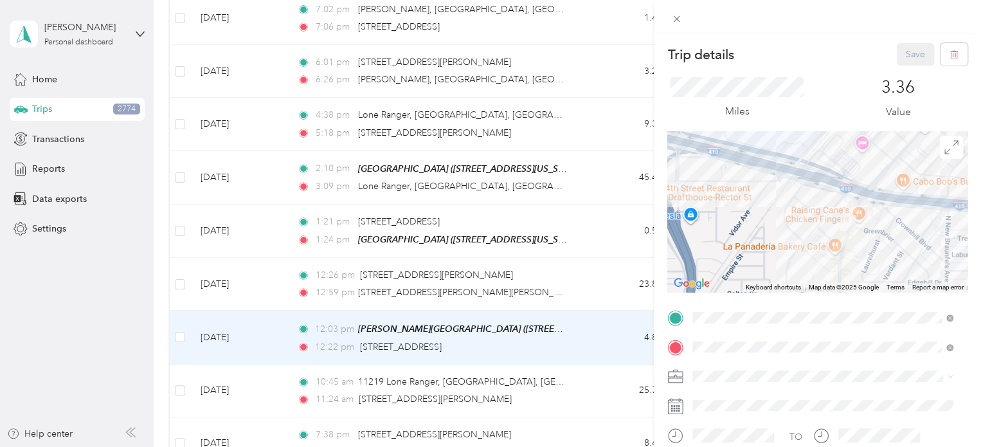
drag, startPoint x: 848, startPoint y: 207, endPoint x: 760, endPoint y: 161, distance: 100.0
click at [760, 161] on div at bounding box center [817, 211] width 300 height 161
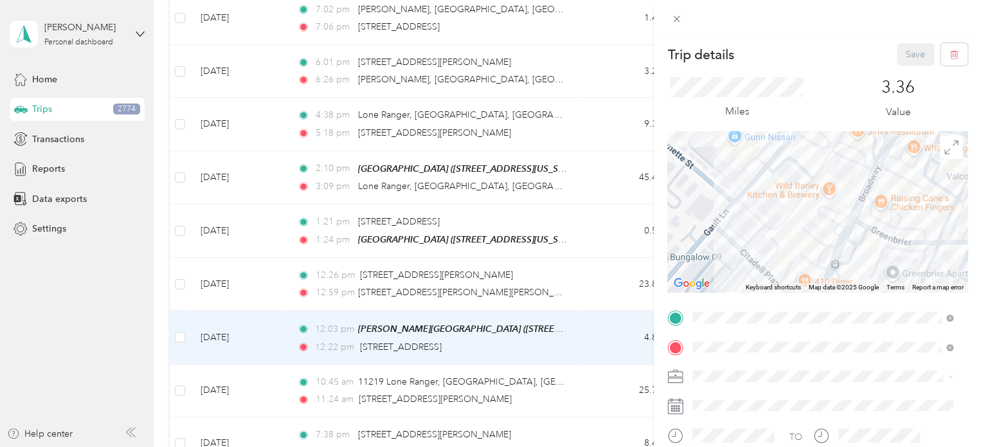
drag, startPoint x: 918, startPoint y: 244, endPoint x: 783, endPoint y: 206, distance: 139.5
click at [783, 206] on div at bounding box center [817, 211] width 300 height 161
click at [679, 25] on span at bounding box center [676, 19] width 18 height 18
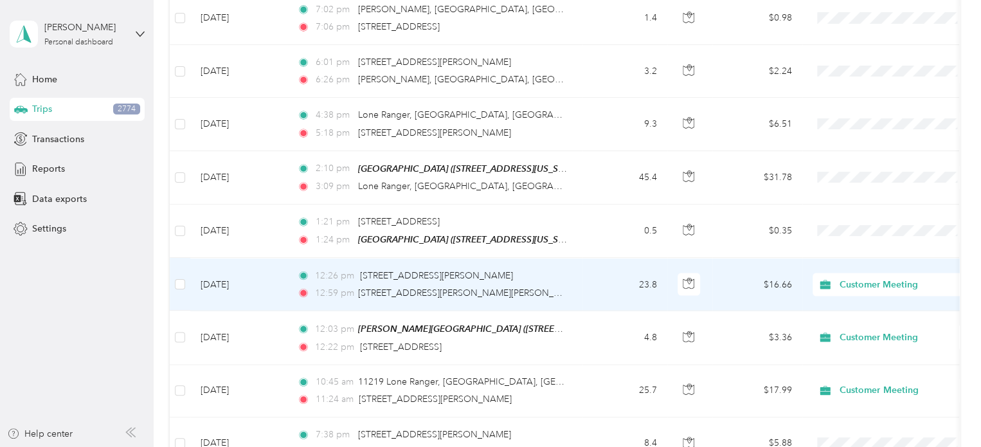
click at [758, 258] on td "$16.66" at bounding box center [757, 284] width 90 height 53
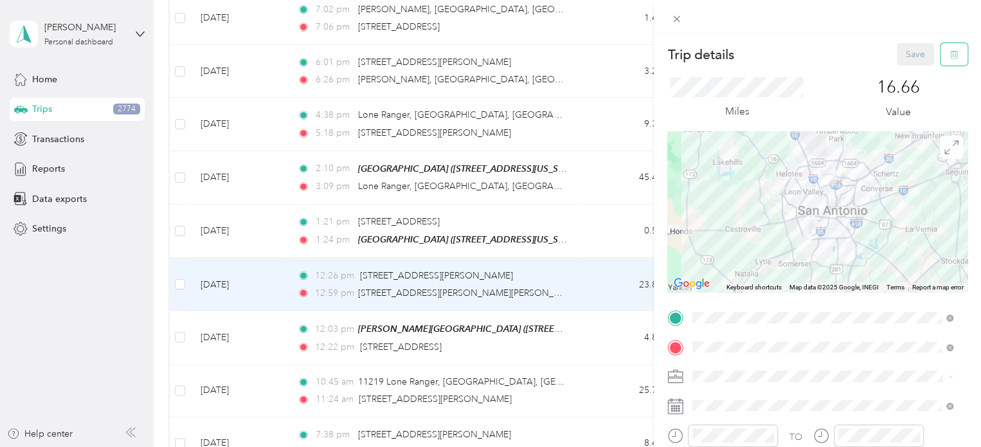
click at [949, 52] on icon "button" at bounding box center [953, 54] width 9 height 9
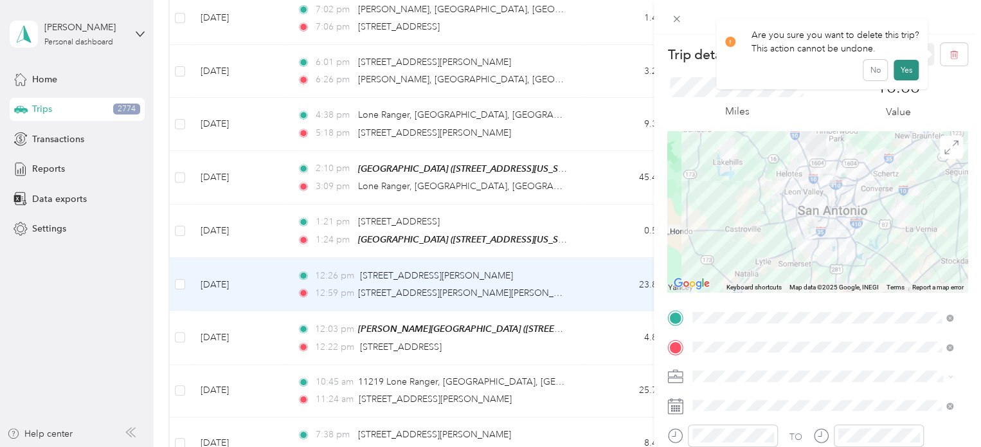
click at [912, 66] on button "Yes" at bounding box center [905, 70] width 25 height 21
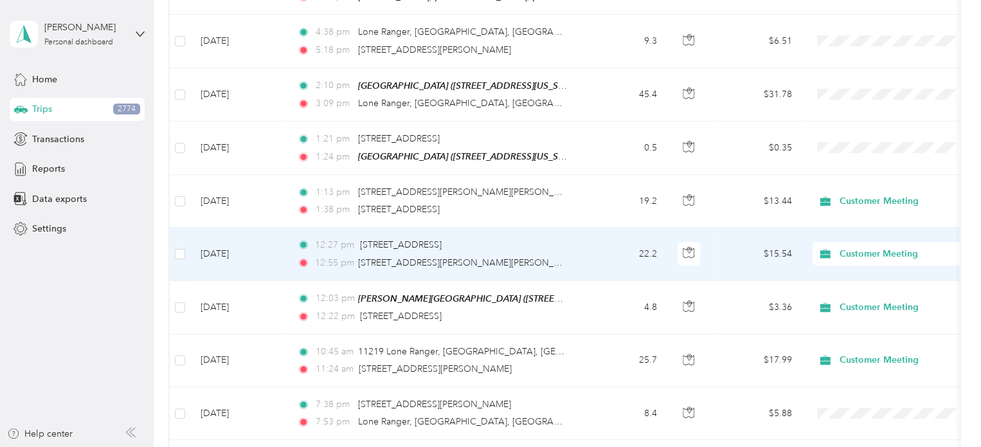
scroll to position [6188, 0]
click at [617, 227] on td "22.2" at bounding box center [624, 253] width 85 height 53
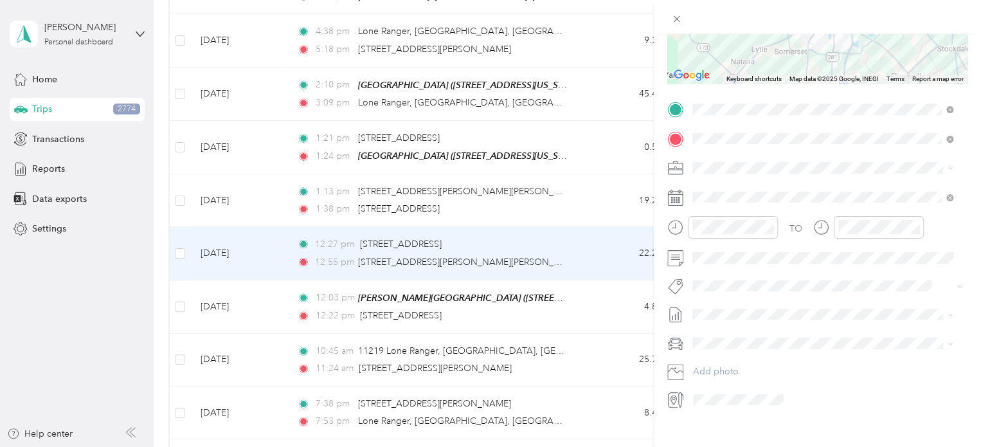
scroll to position [208, 0]
click at [653, 238] on div "Trip details Save This trip cannot be edited because it is either under review,…" at bounding box center [490, 223] width 981 height 447
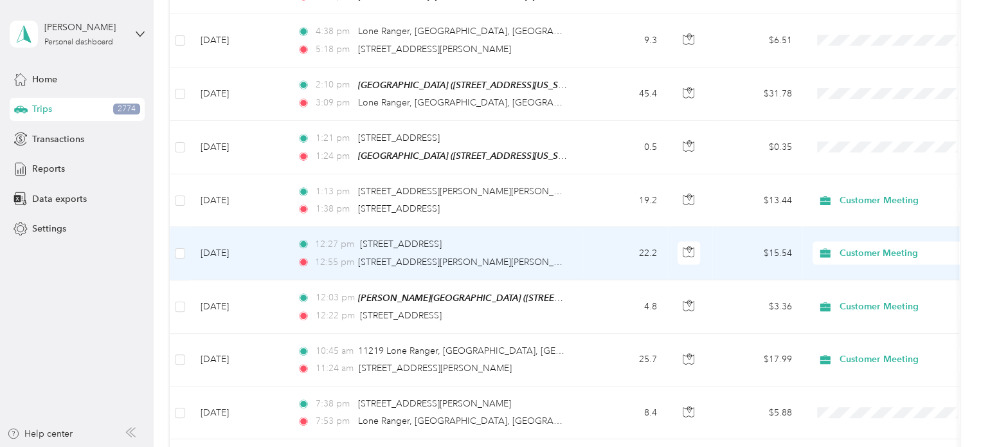
click at [653, 238] on td "22.2" at bounding box center [624, 253] width 85 height 53
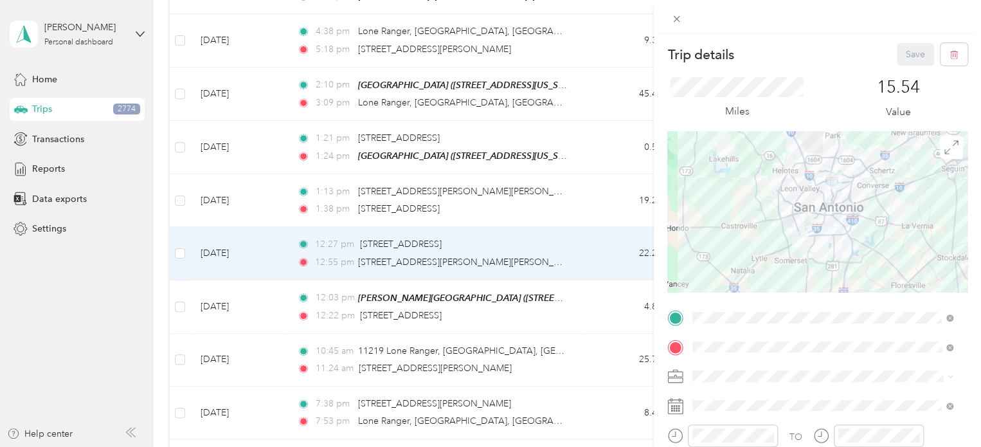
click at [589, 219] on div "Trip details Save This trip cannot be edited because it is either under review,…" at bounding box center [490, 223] width 981 height 447
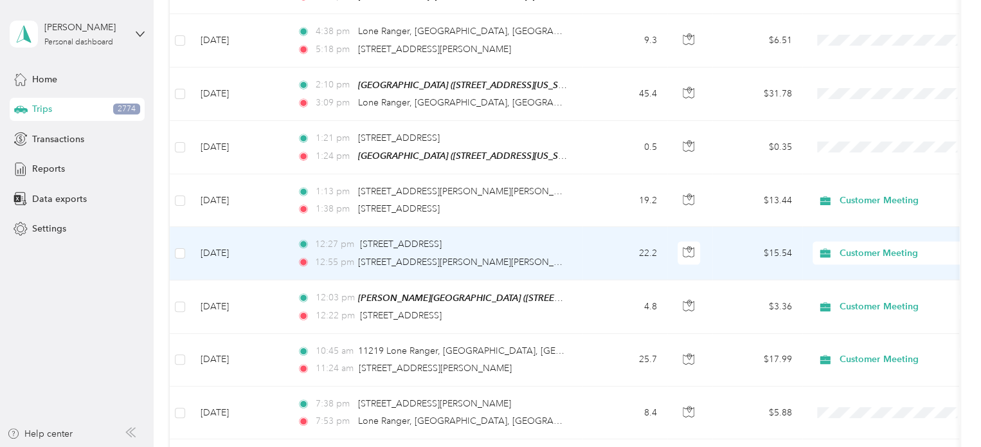
click at [589, 227] on td "22.2" at bounding box center [624, 253] width 85 height 53
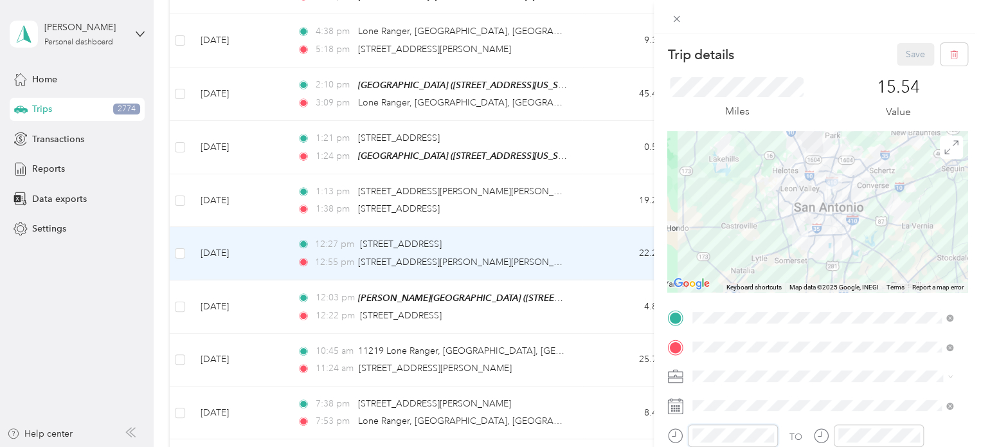
click at [651, 446] on div "Trip details Save This trip cannot be edited because it is either under review,…" at bounding box center [490, 223] width 981 height 447
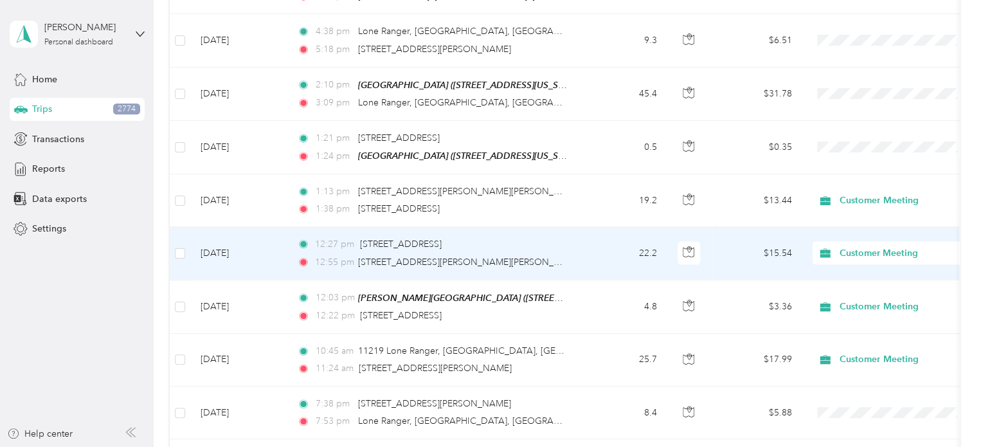
click at [723, 227] on td "$15.54" at bounding box center [757, 253] width 90 height 53
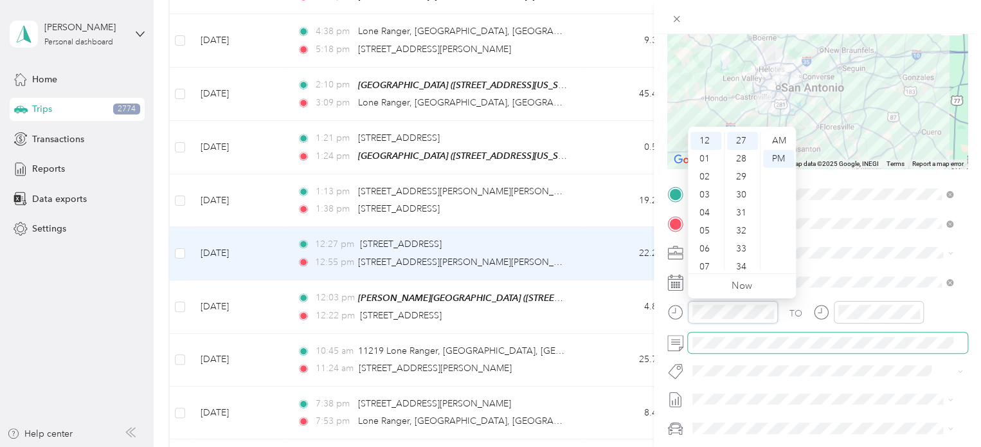
scroll to position [486, 0]
click at [706, 154] on div "01" at bounding box center [705, 159] width 31 height 18
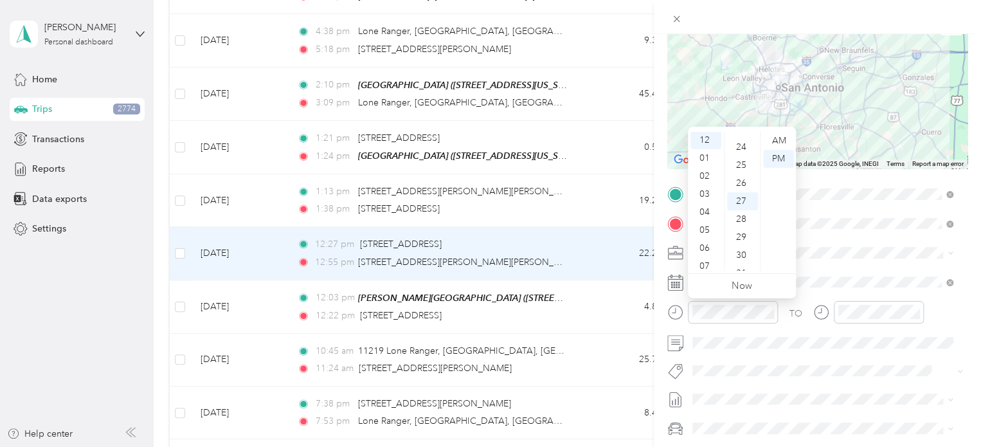
scroll to position [0, 0]
click at [738, 143] on div "21" at bounding box center [742, 145] width 31 height 18
click at [738, 143] on div "21" at bounding box center [742, 141] width 31 height 18
click at [701, 154] on div "01" at bounding box center [705, 159] width 31 height 18
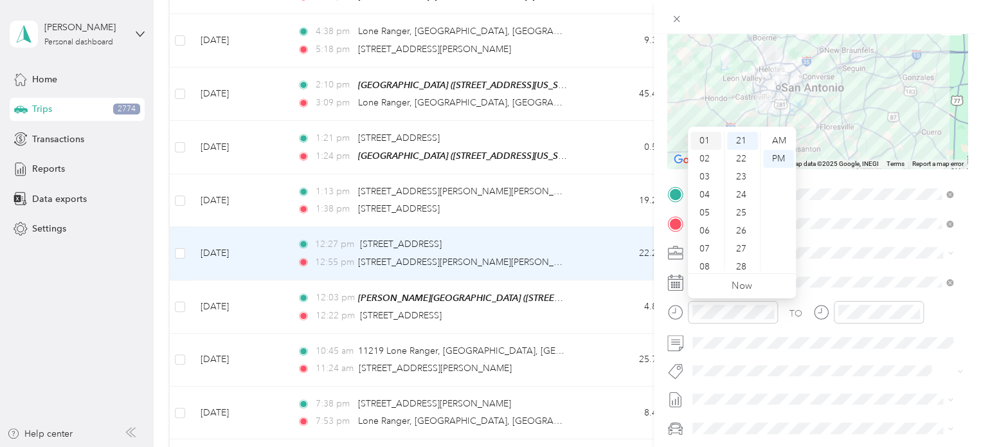
scroll to position [18, 0]
click at [889, 324] on div at bounding box center [868, 316] width 111 height 31
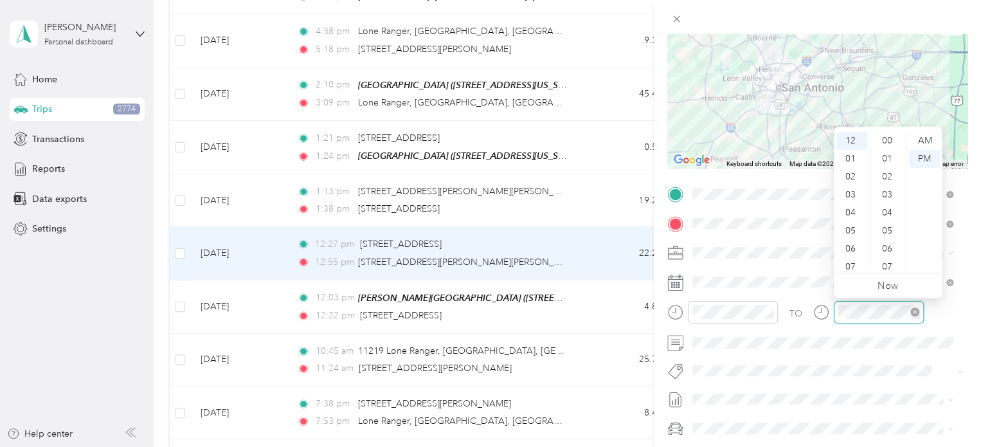
scroll to position [941, 0]
click at [849, 161] on div "01" at bounding box center [851, 159] width 31 height 18
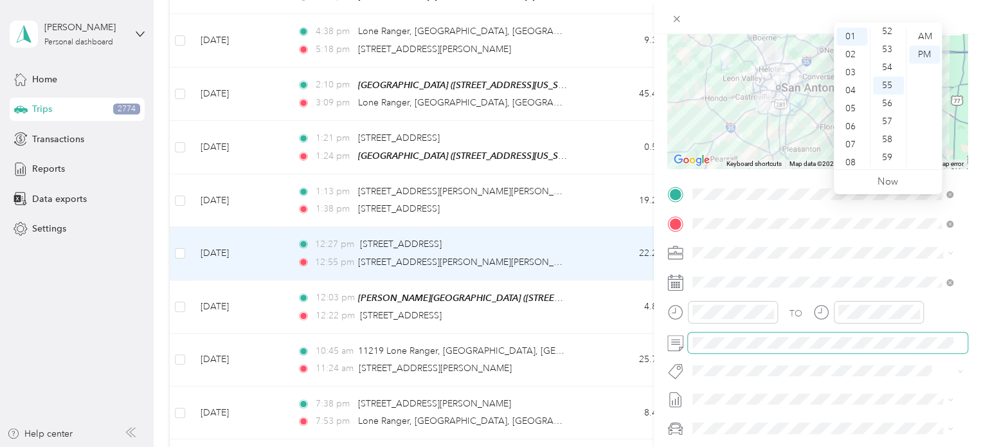
scroll to position [227, 0]
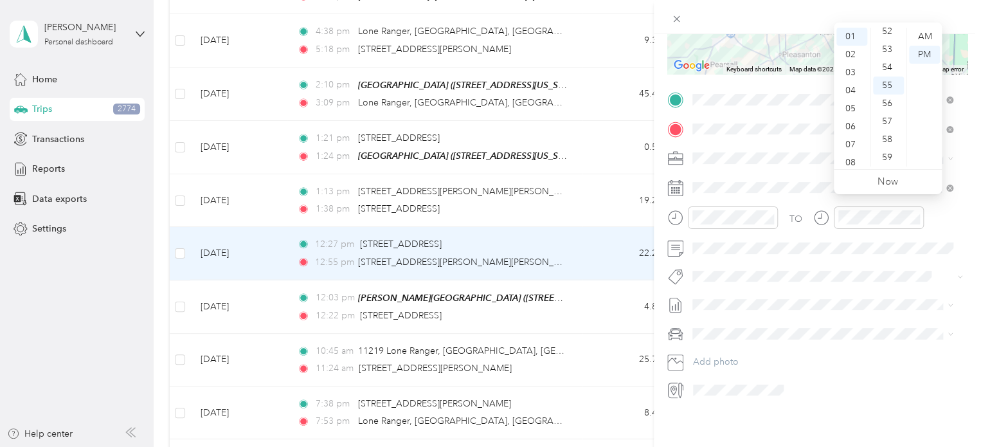
click at [582, 64] on div "Trip details Save This trip cannot be edited because it is either under review,…" at bounding box center [490, 223] width 981 height 447
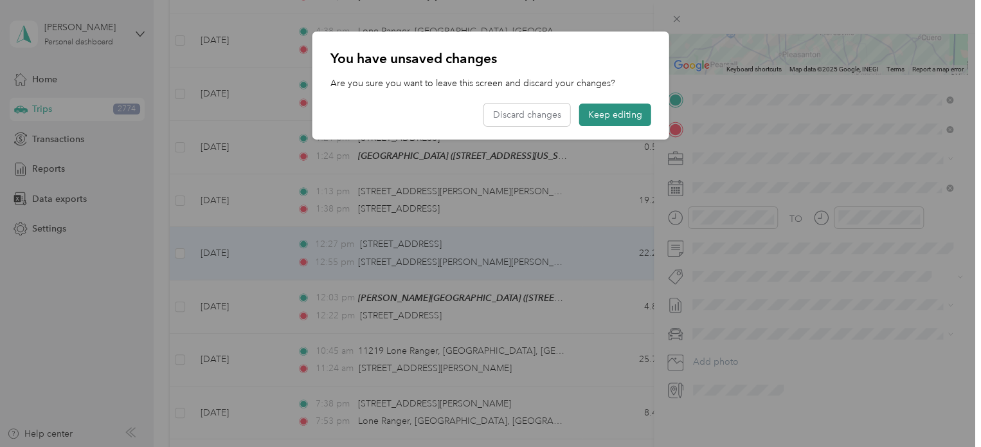
click at [623, 121] on button "Keep editing" at bounding box center [615, 114] width 72 height 22
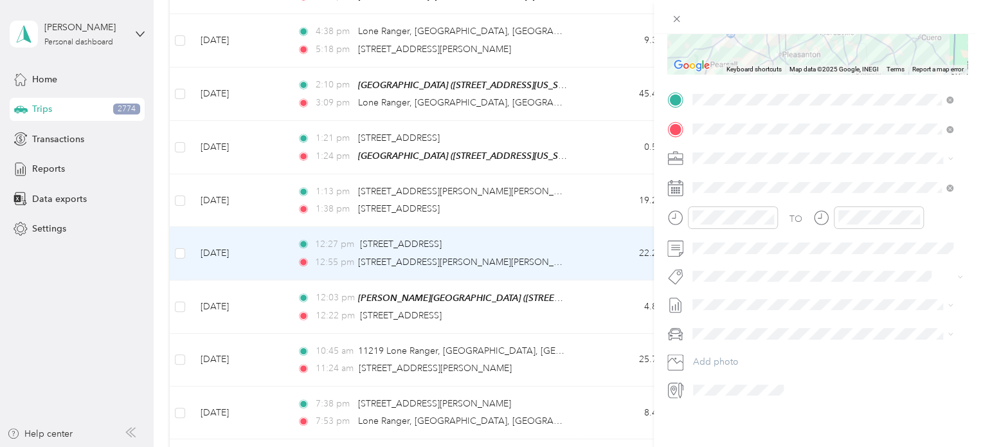
scroll to position [0, 0]
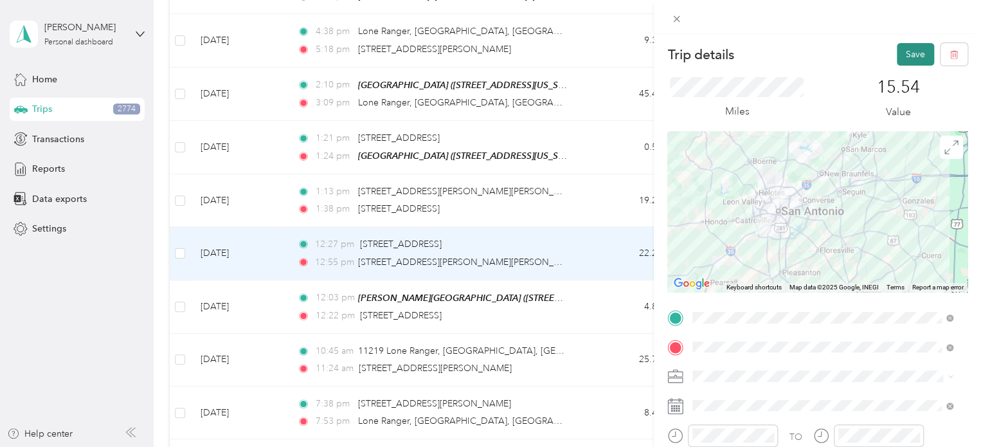
click at [896, 46] on button "Save" at bounding box center [914, 54] width 37 height 22
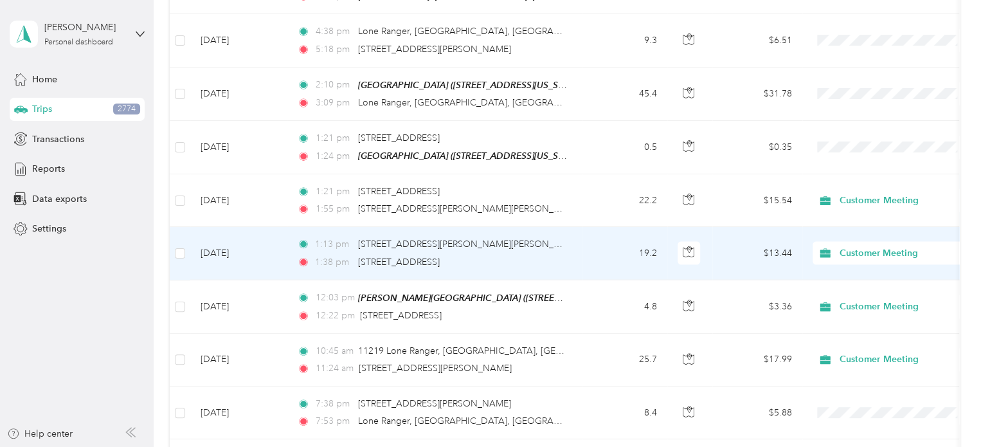
click at [587, 227] on td "19.2" at bounding box center [624, 253] width 85 height 53
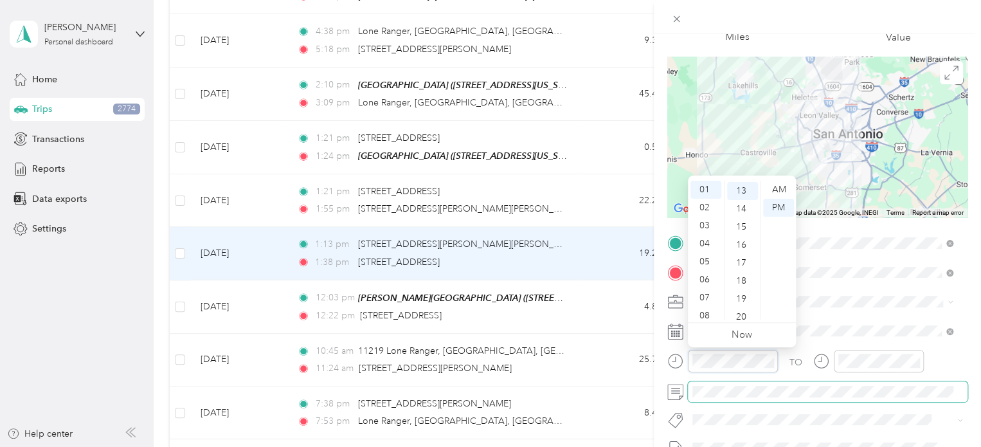
scroll to position [234, 0]
click at [709, 208] on div "02" at bounding box center [705, 208] width 31 height 18
click at [742, 238] on div "16" at bounding box center [742, 244] width 31 height 18
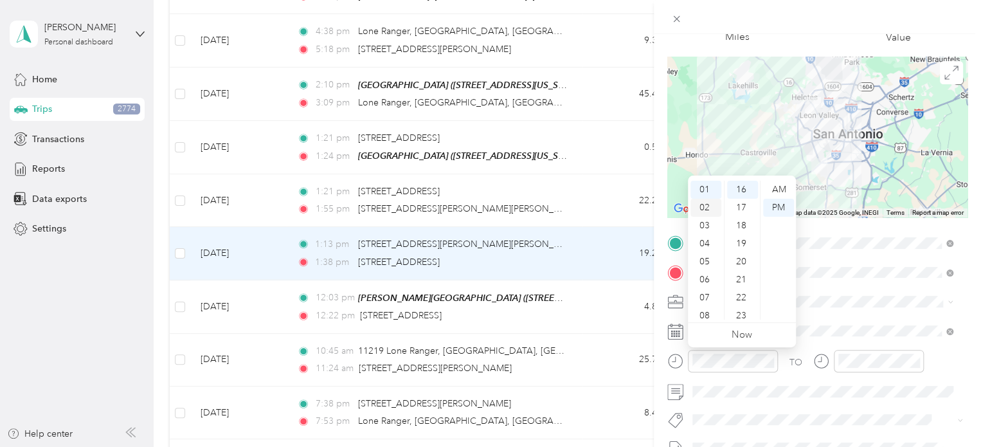
click at [704, 202] on div "02" at bounding box center [705, 208] width 31 height 18
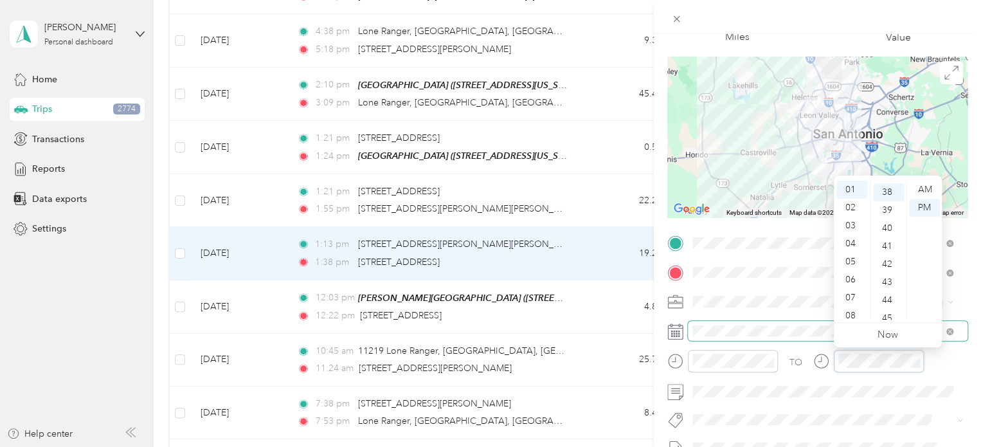
scroll to position [684, 0]
click at [851, 211] on div "02" at bounding box center [851, 208] width 31 height 18
click at [885, 302] on div "44" at bounding box center [888, 298] width 31 height 18
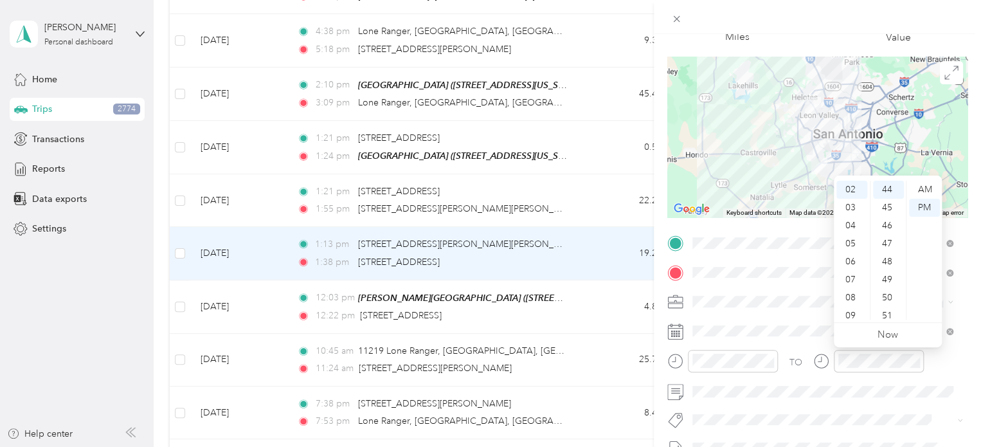
click at [853, 402] on div "TO Add photo" at bounding box center [817, 388] width 300 height 310
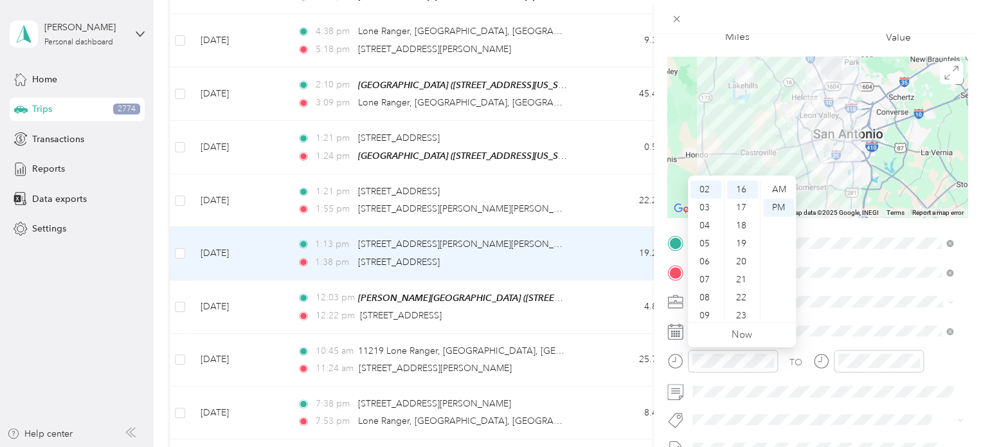
click at [761, 182] on ul "AM PM" at bounding box center [778, 250] width 36 height 139
click at [779, 208] on div "PM" at bounding box center [778, 208] width 31 height 18
click at [743, 201] on div "11" at bounding box center [742, 202] width 31 height 18
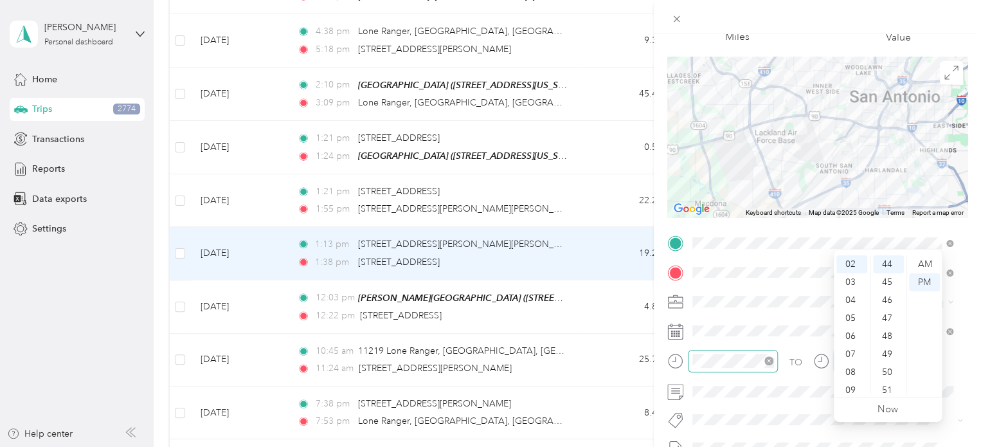
scroll to position [0, 0]
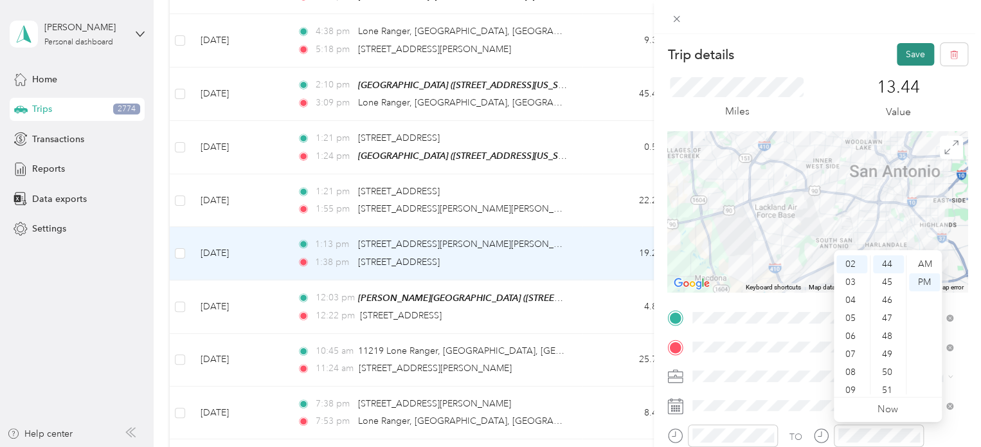
click at [903, 49] on button "Save" at bounding box center [914, 54] width 37 height 22
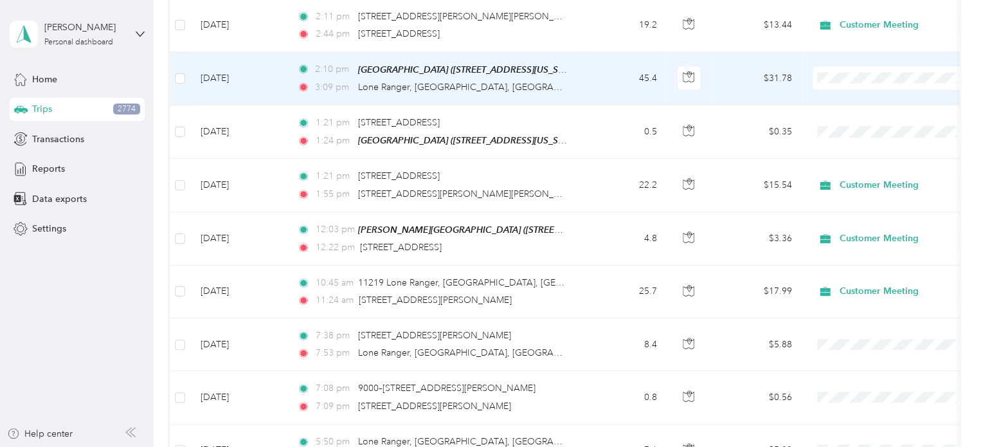
scroll to position [6259, 0]
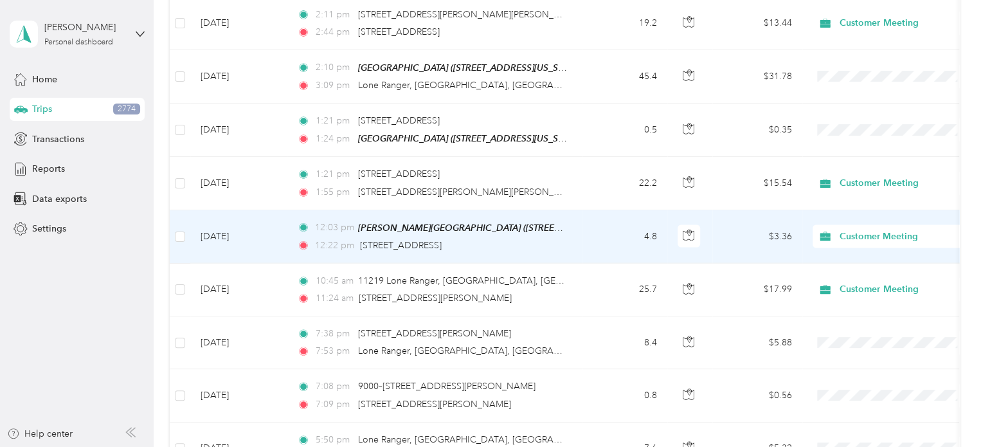
click at [586, 210] on td "4.8" at bounding box center [624, 236] width 85 height 53
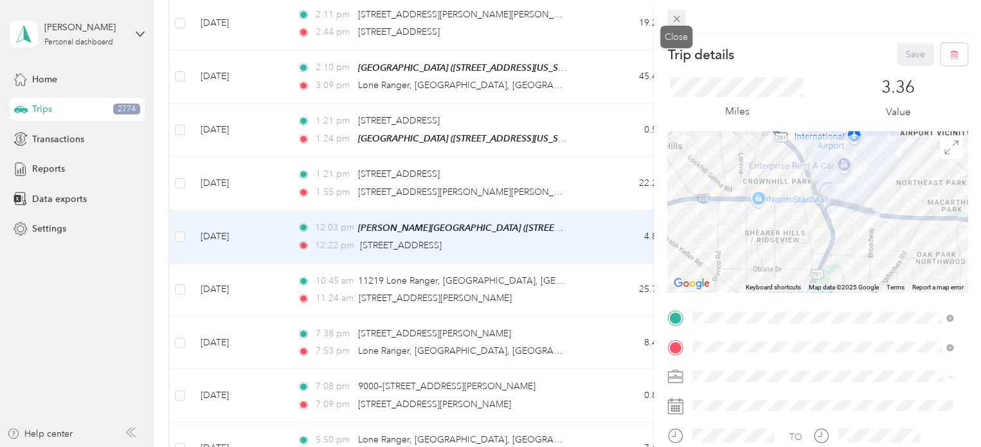
click at [672, 19] on icon at bounding box center [676, 18] width 11 height 11
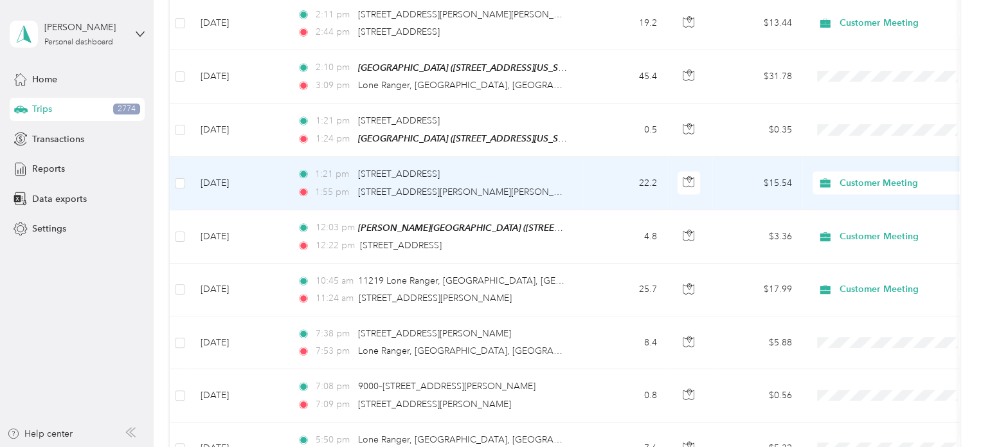
click at [594, 157] on td "22.2" at bounding box center [624, 183] width 85 height 53
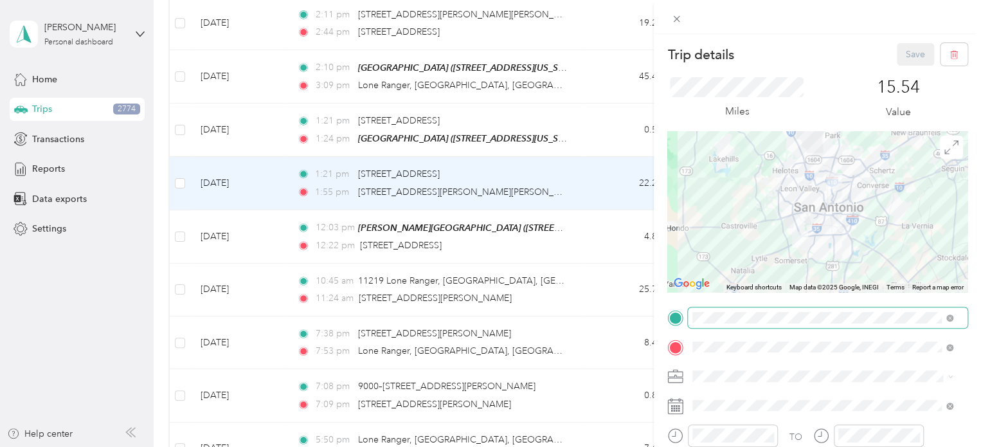
click at [905, 310] on span at bounding box center [828, 317] width 280 height 21
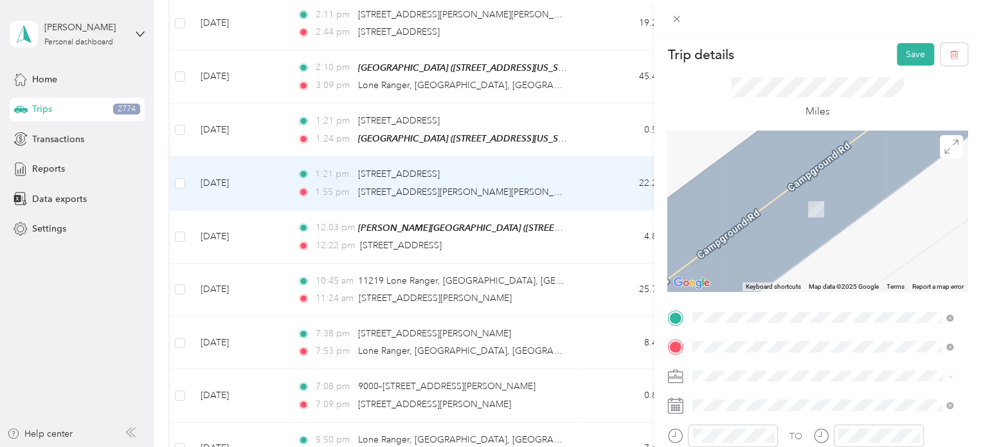
click at [787, 369] on span "[STREET_ADDRESS][US_STATE]" at bounding box center [780, 364] width 129 height 12
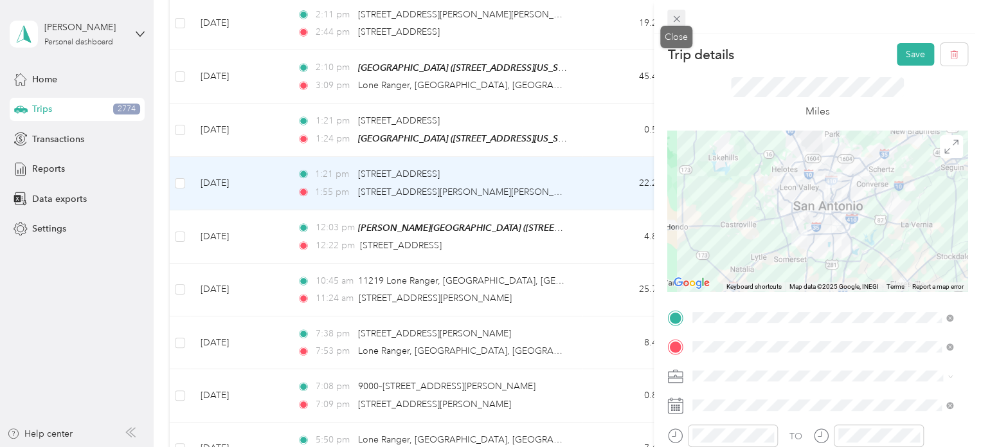
drag, startPoint x: 680, startPoint y: 26, endPoint x: 682, endPoint y: 19, distance: 7.9
click at [682, 446] on div "Trip details Save This trip cannot be edited because it is either under review,…" at bounding box center [487, 447] width 974 height 0
click at [682, 19] on span at bounding box center [676, 19] width 18 height 18
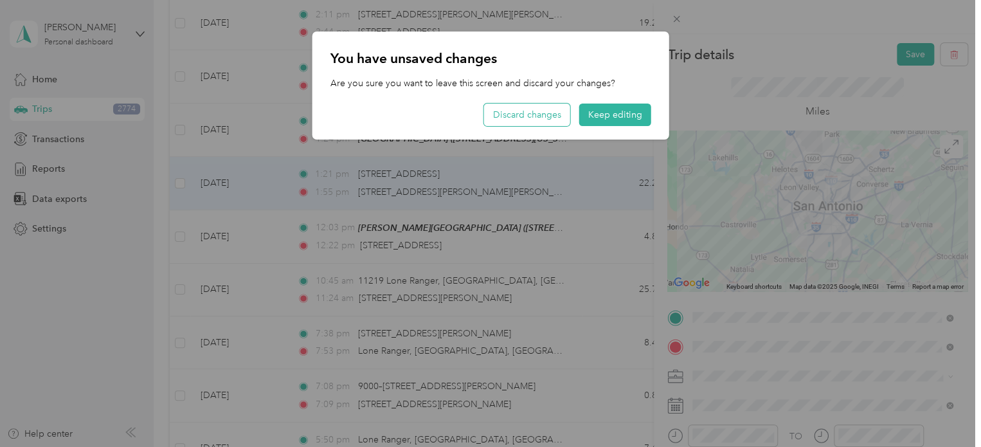
click at [567, 120] on button "Discard changes" at bounding box center [527, 114] width 86 height 22
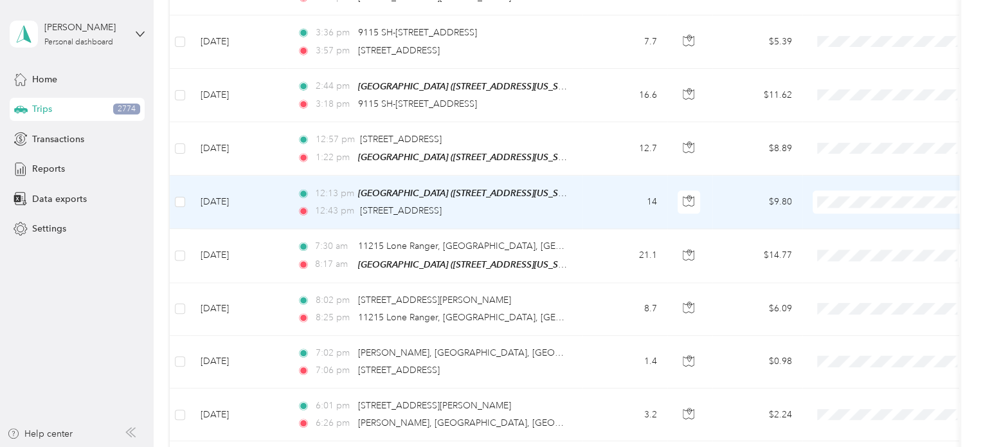
scroll to position [5752, 0]
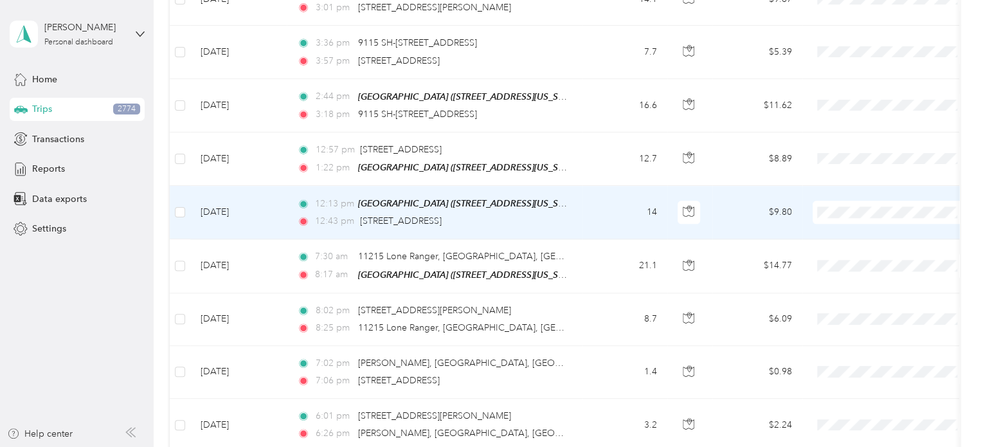
click at [619, 190] on td "14" at bounding box center [624, 212] width 85 height 53
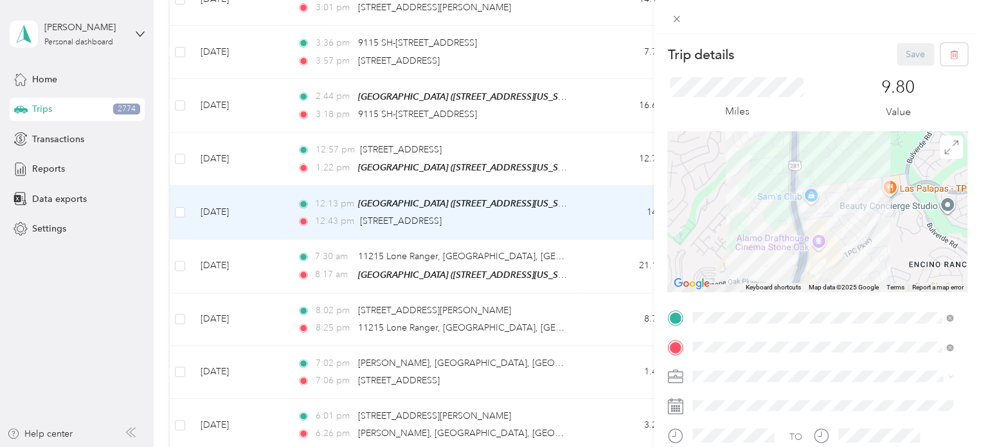
drag, startPoint x: 839, startPoint y: 224, endPoint x: 848, endPoint y: 184, distance: 40.4
click at [848, 184] on div at bounding box center [817, 211] width 300 height 161
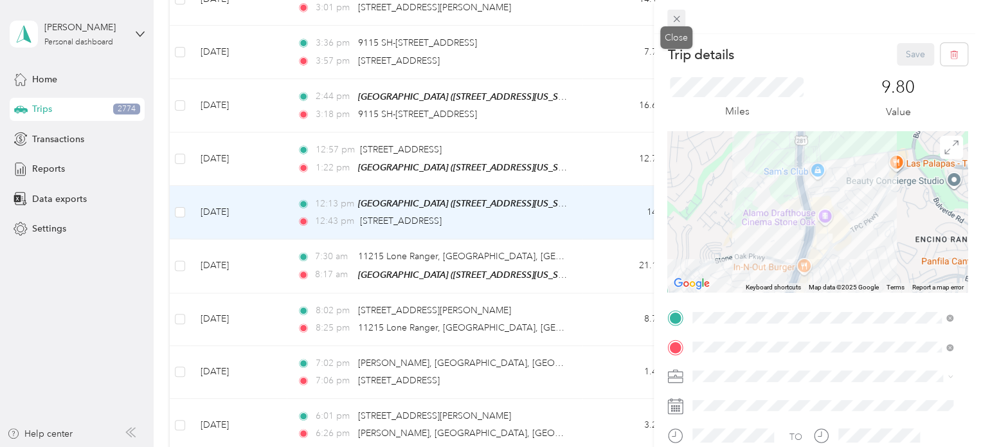
click at [680, 19] on icon at bounding box center [676, 18] width 11 height 11
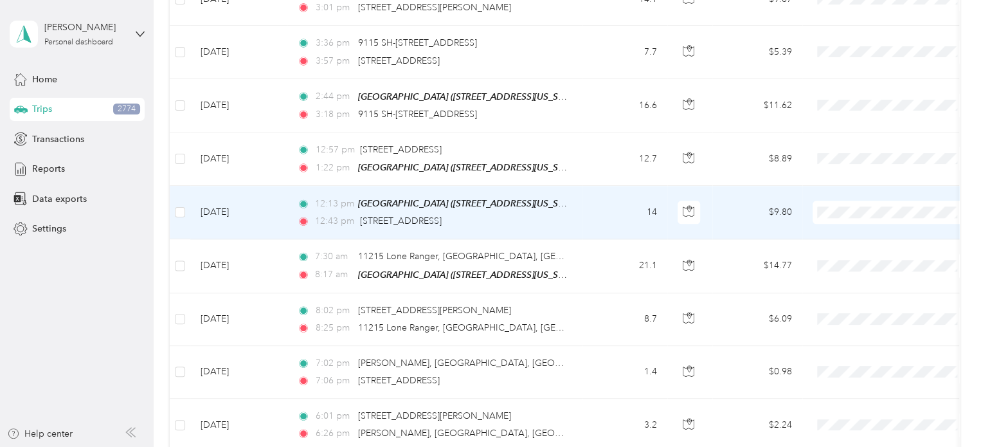
click at [860, 326] on li "Customer Meeting" at bounding box center [891, 319] width 159 height 22
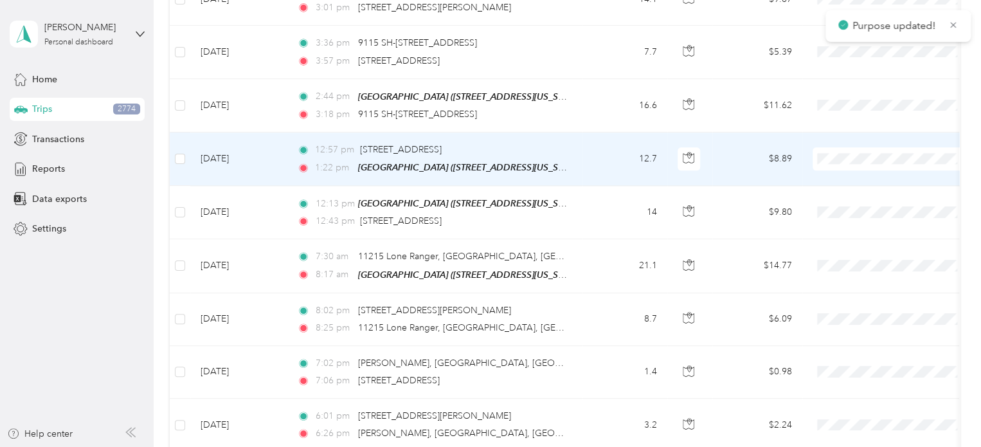
click at [858, 276] on ol "Sales Appt Business Development Recovery Site Visit To Home Site Visit Customer…" at bounding box center [891, 221] width 159 height 157
click at [874, 265] on span "Customer Meeting" at bounding box center [903, 268] width 119 height 13
click at [856, 266] on span "Customer Meeting" at bounding box center [903, 268] width 119 height 13
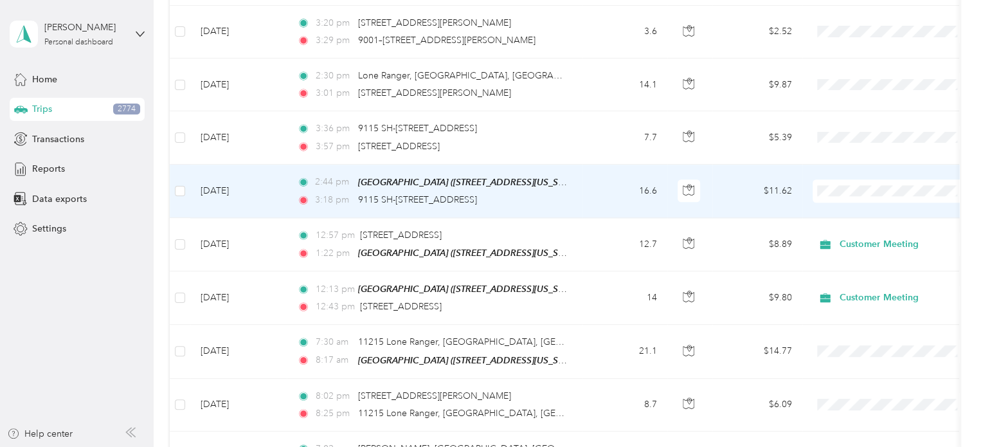
scroll to position [5658, 0]
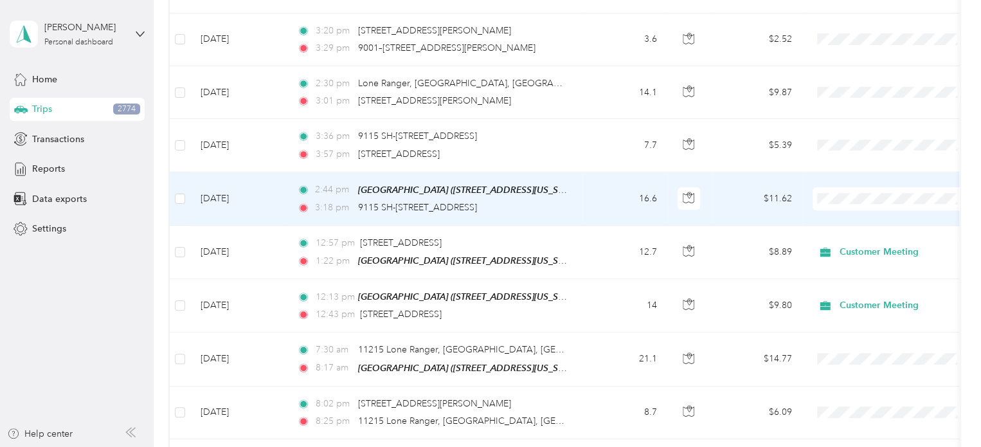
click at [594, 179] on td "16.6" at bounding box center [624, 198] width 85 height 53
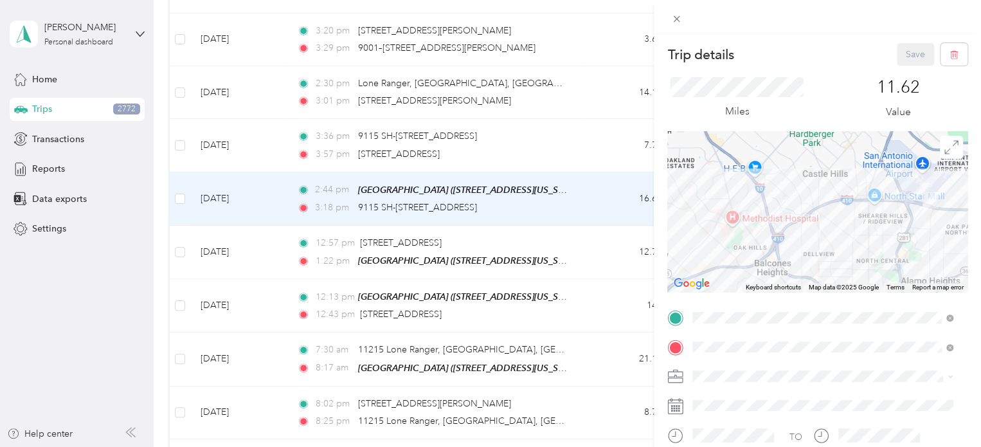
drag, startPoint x: 817, startPoint y: 219, endPoint x: 707, endPoint y: 213, distance: 110.1
click at [707, 213] on div at bounding box center [817, 211] width 300 height 161
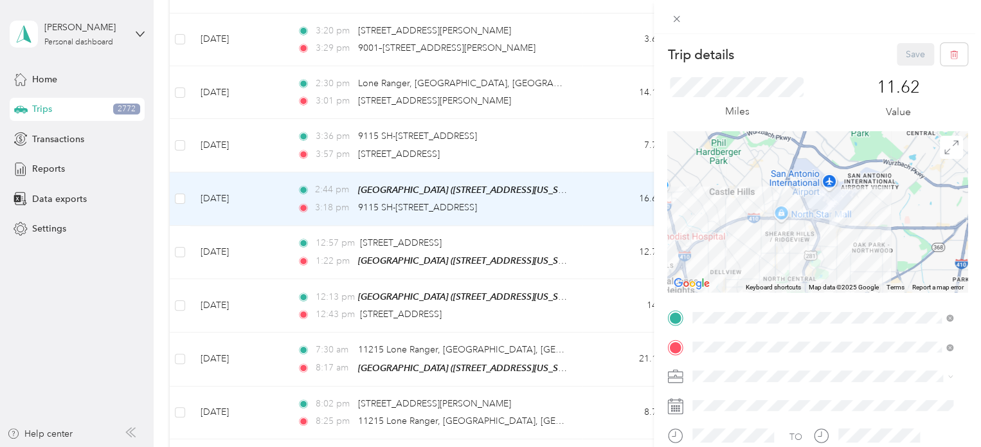
drag, startPoint x: 930, startPoint y: 235, endPoint x: 822, endPoint y: 255, distance: 109.9
click at [822, 255] on div at bounding box center [817, 211] width 300 height 161
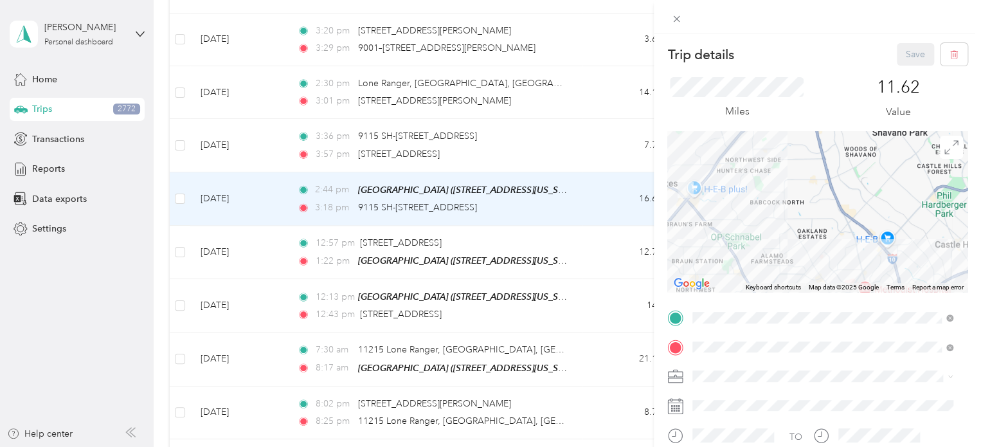
drag, startPoint x: 738, startPoint y: 181, endPoint x: 986, endPoint y: 229, distance: 253.4
click at [974, 229] on html "[PERSON_NAME] Personal dashboard Home Trips 2772 Transactions Reports Data expo…" at bounding box center [487, 223] width 974 height 447
click at [681, 19] on span at bounding box center [676, 19] width 18 height 18
